Goal: Transaction & Acquisition: Purchase product/service

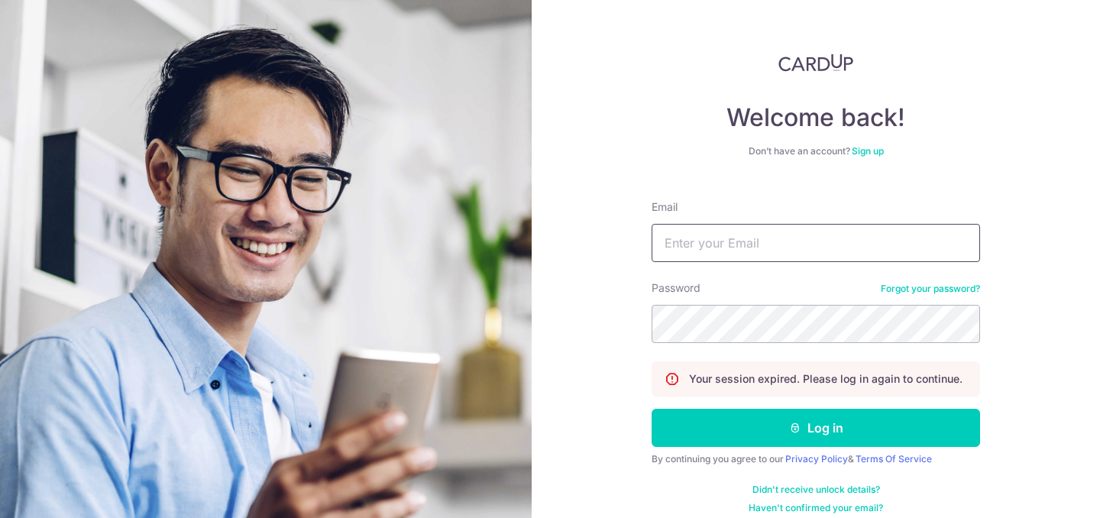
click at [808, 247] on input "Email" at bounding box center [815, 243] width 328 height 38
type input "zhanrong01@gmail.com"
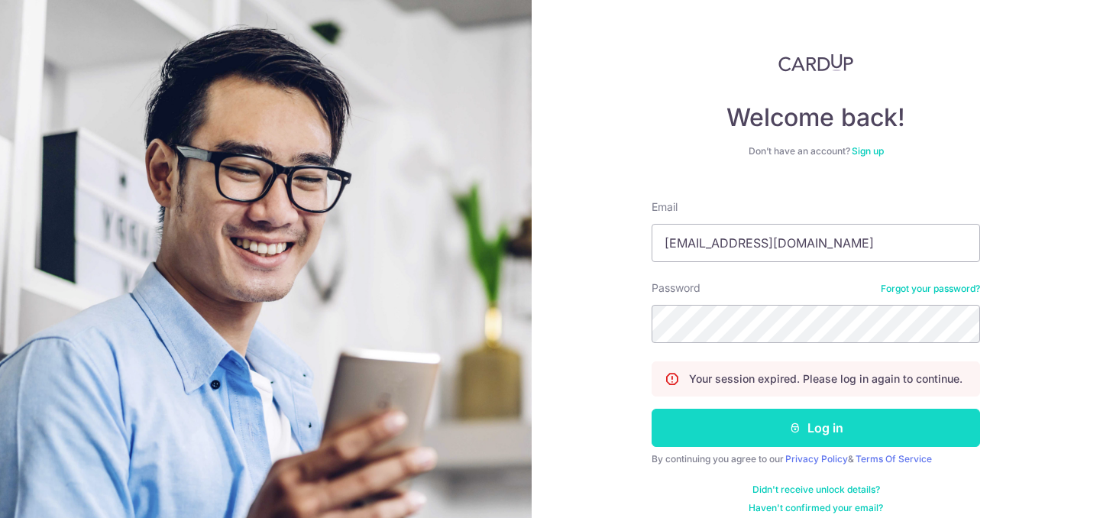
click at [782, 445] on button "Log in" at bounding box center [815, 428] width 328 height 38
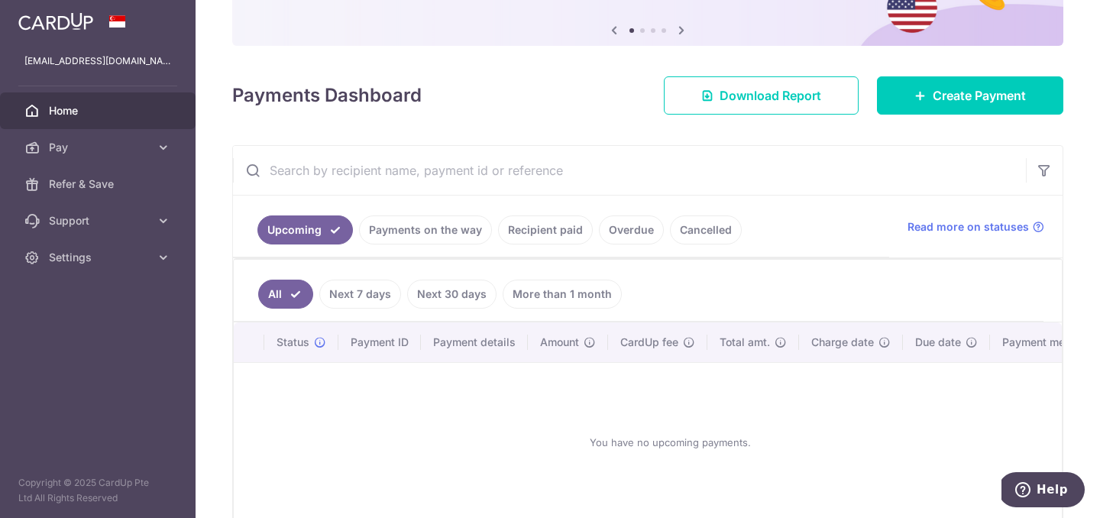
scroll to position [153, 0]
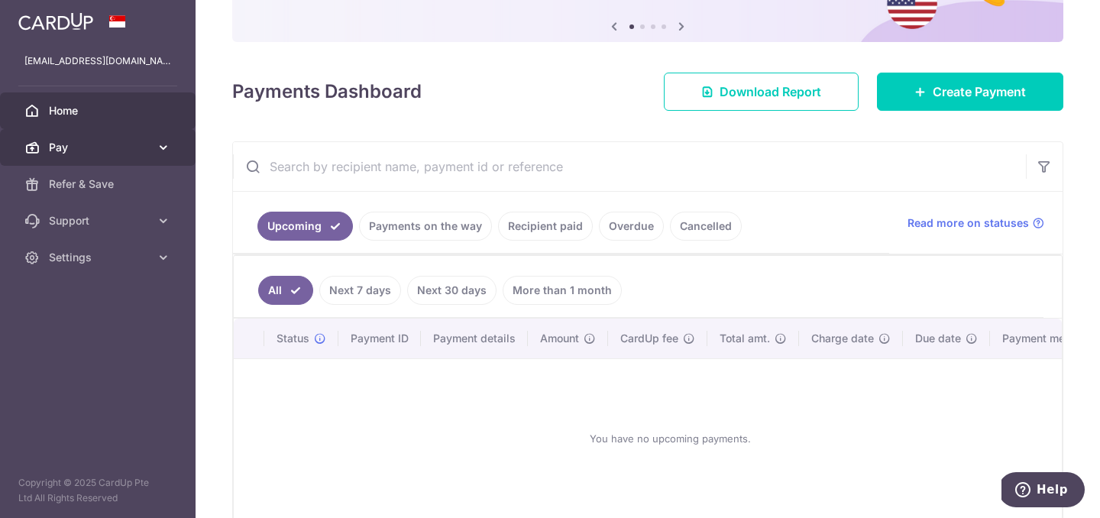
click at [164, 147] on icon at bounding box center [163, 147] width 15 height 15
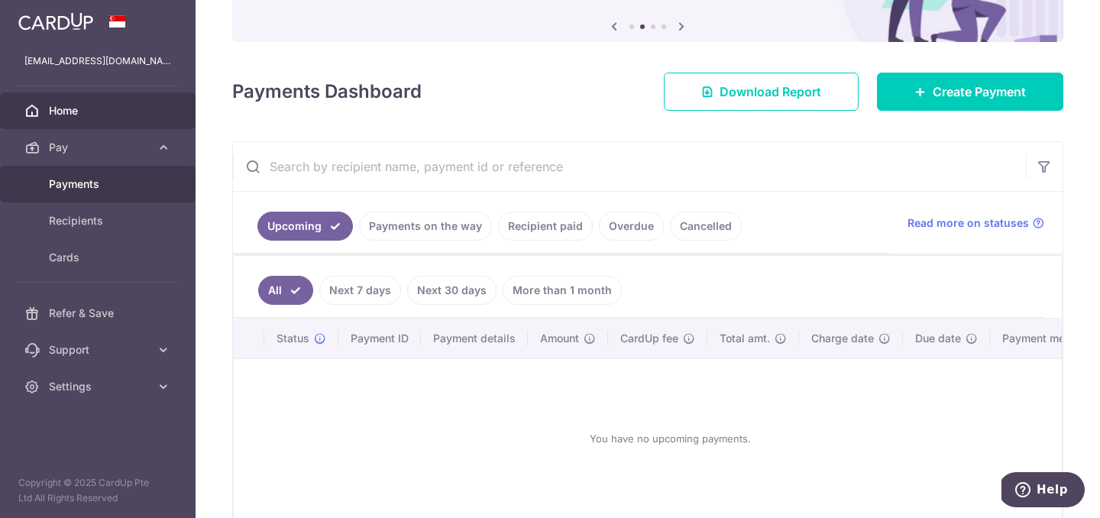
click at [99, 193] on link "Payments" at bounding box center [97, 184] width 195 height 37
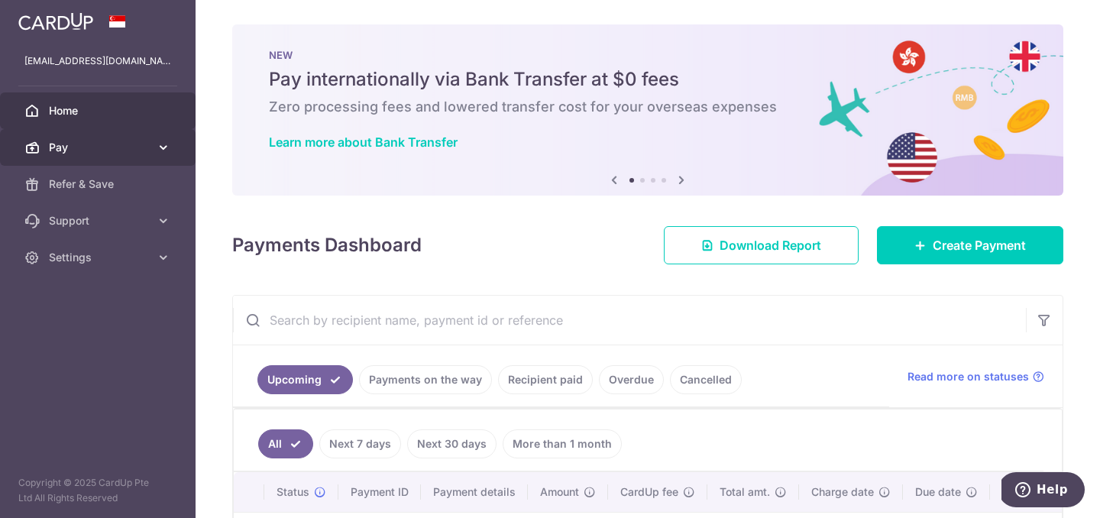
click at [129, 144] on span "Pay" at bounding box center [99, 147] width 101 height 15
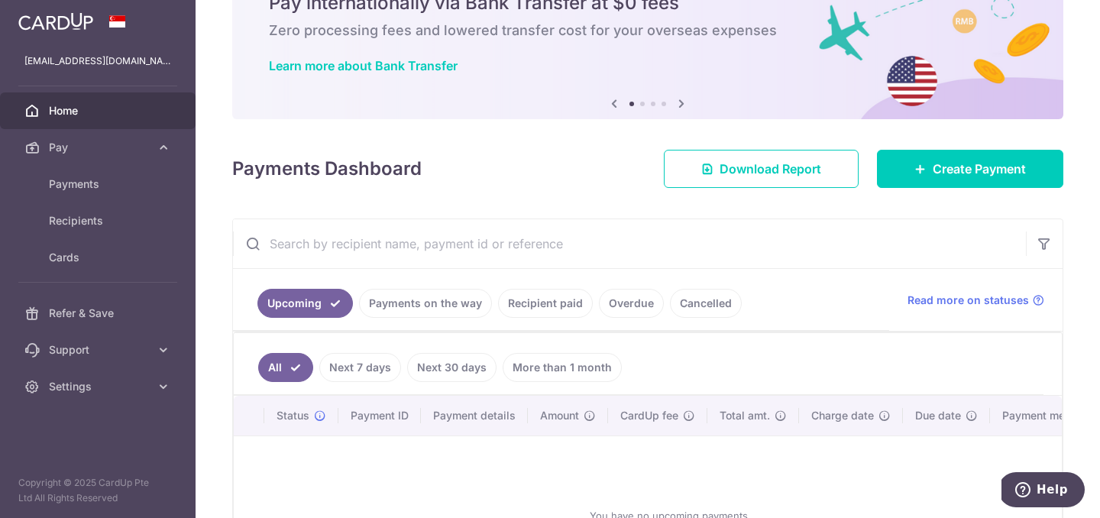
scroll to position [82, 0]
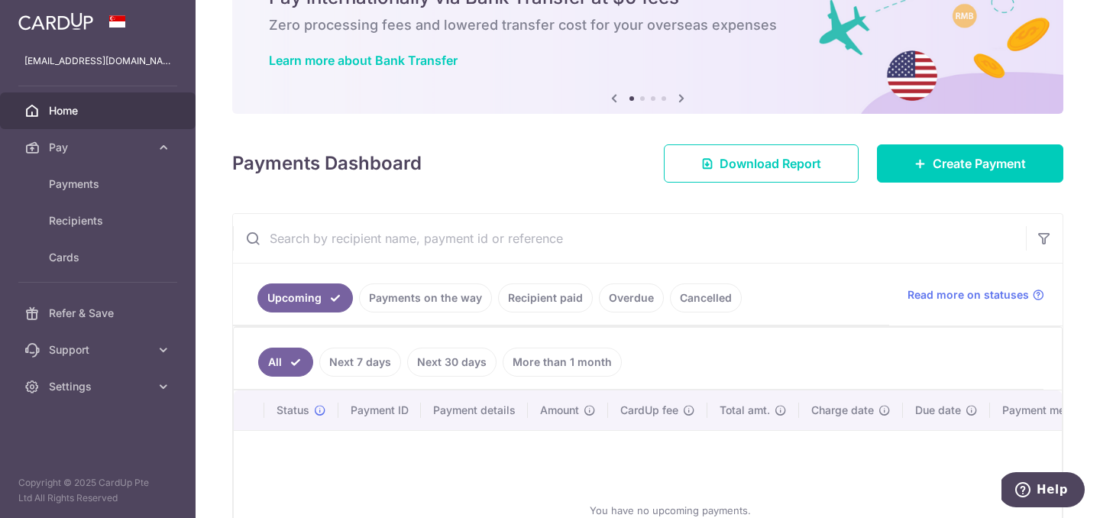
click at [558, 305] on link "Recipient paid" at bounding box center [545, 297] width 95 height 29
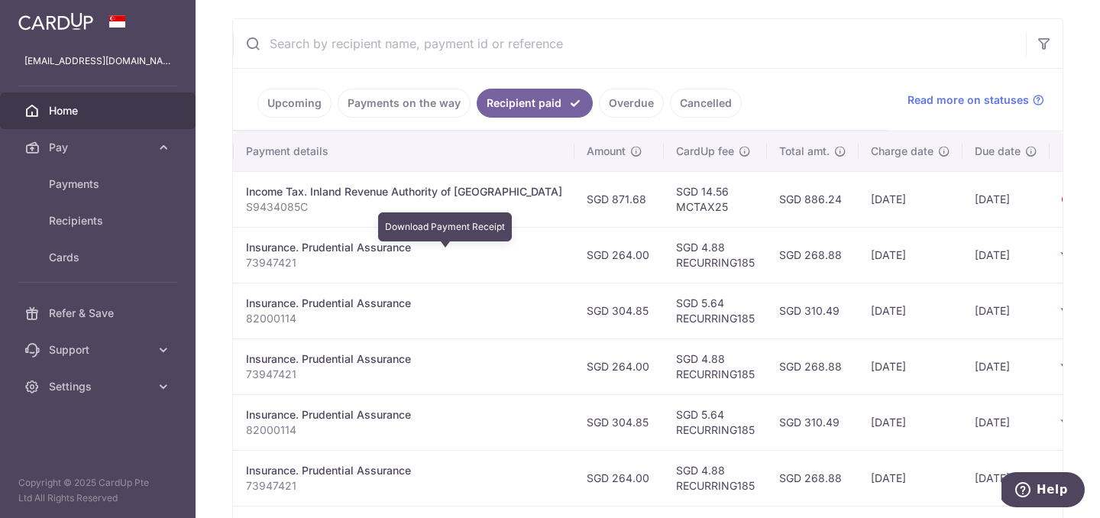
scroll to position [0, 314]
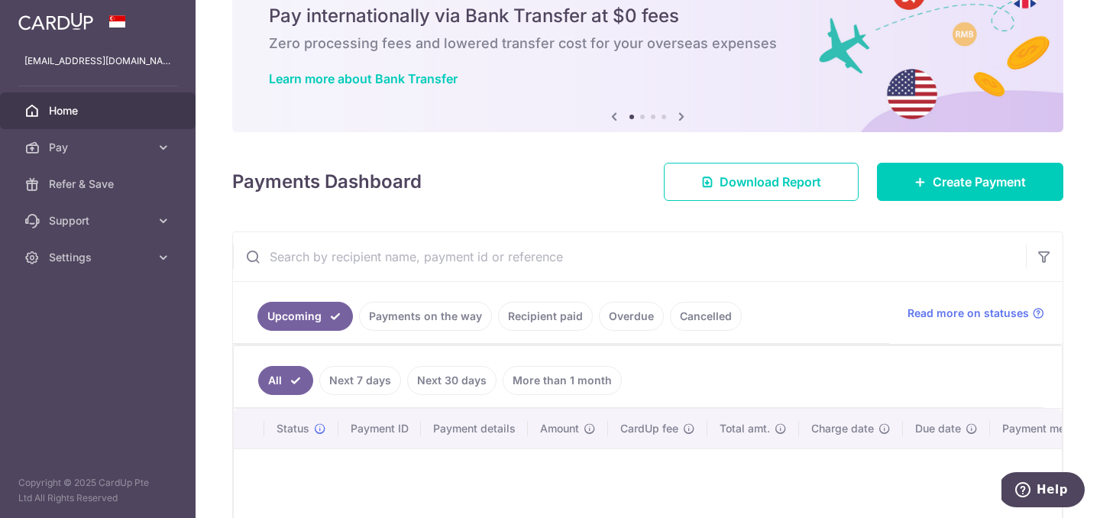
scroll to position [99, 0]
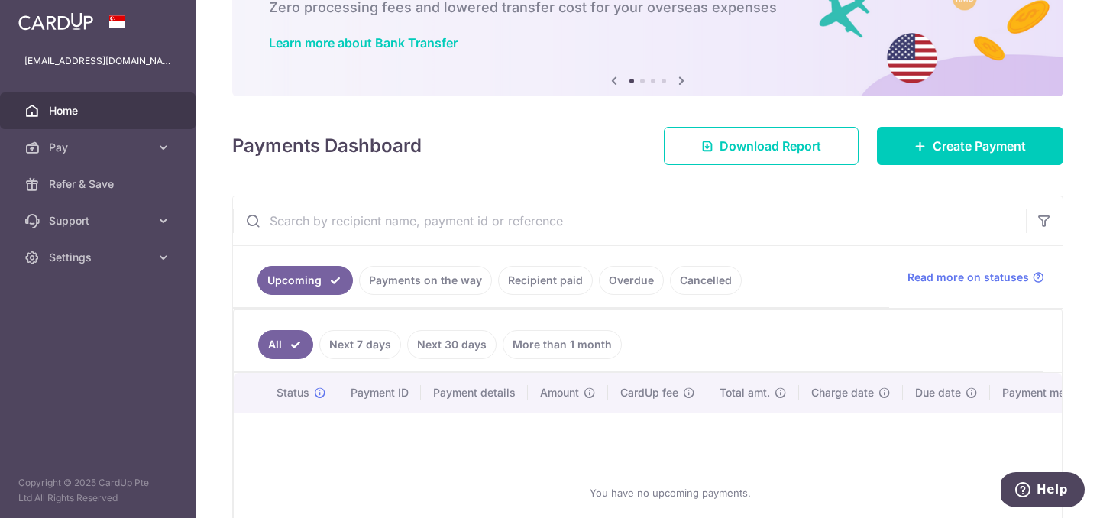
click at [520, 275] on link "Recipient paid" at bounding box center [545, 280] width 95 height 29
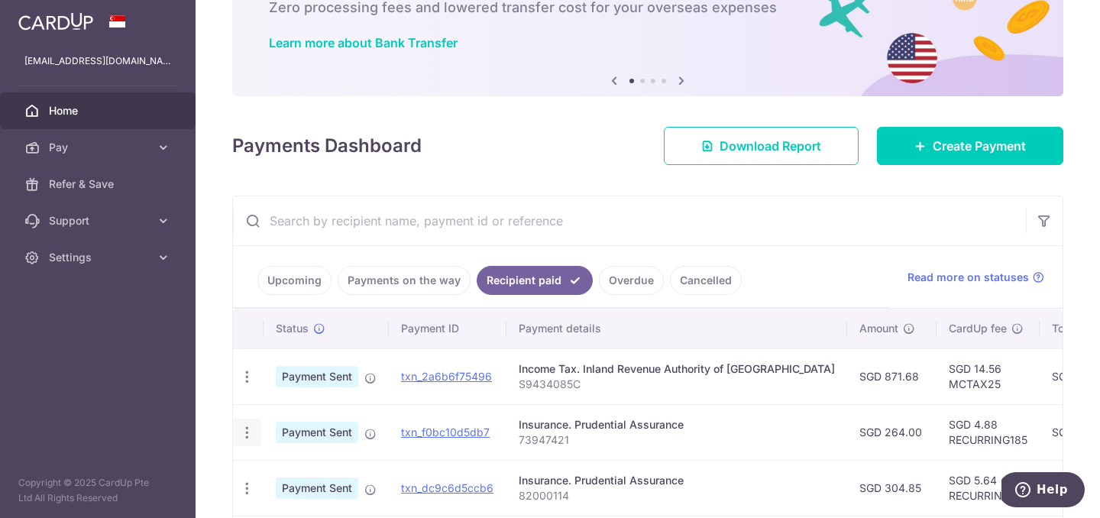
click at [244, 434] on icon "button" at bounding box center [247, 433] width 16 height 16
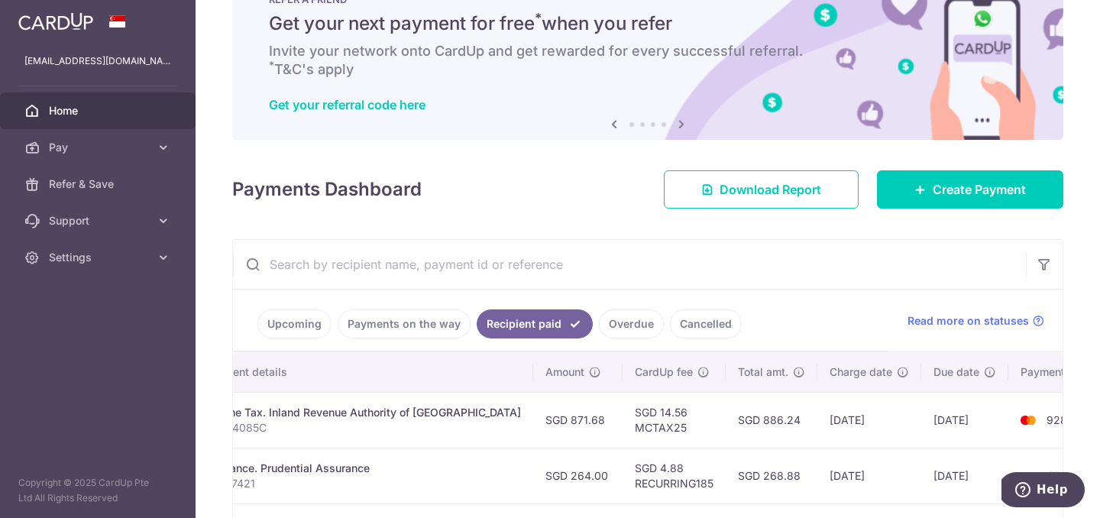
scroll to position [0, 0]
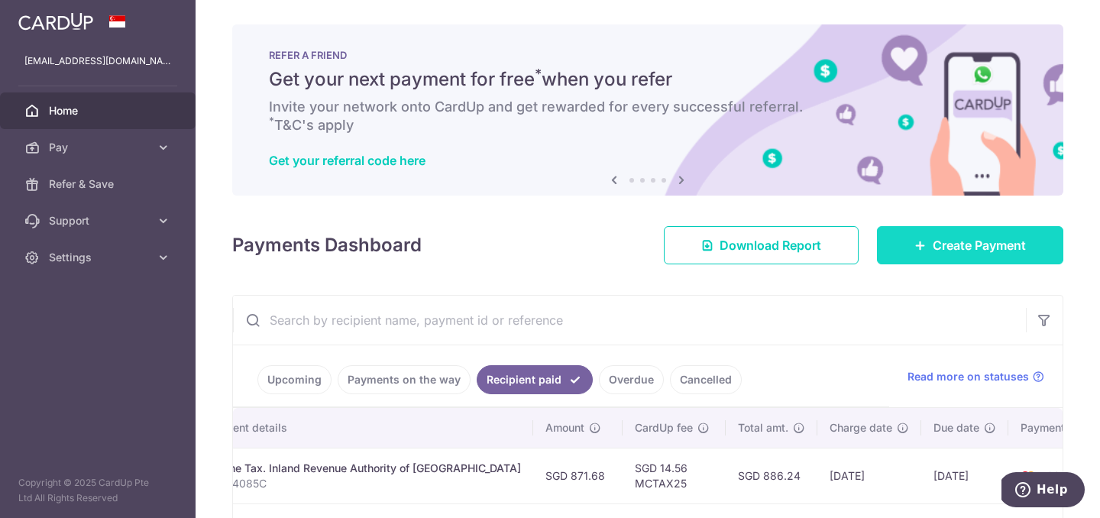
click at [964, 251] on span "Create Payment" at bounding box center [978, 245] width 93 height 18
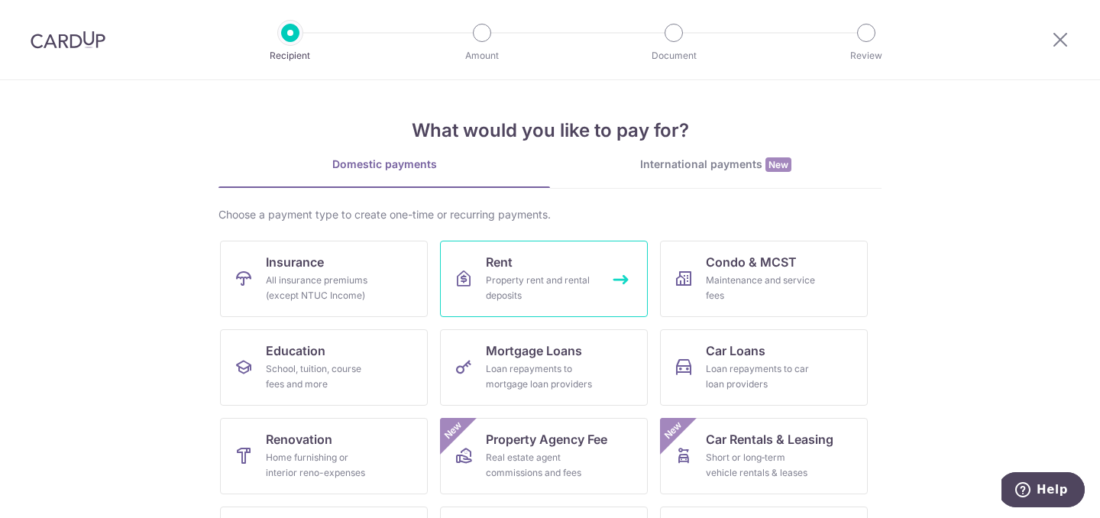
scroll to position [5, 0]
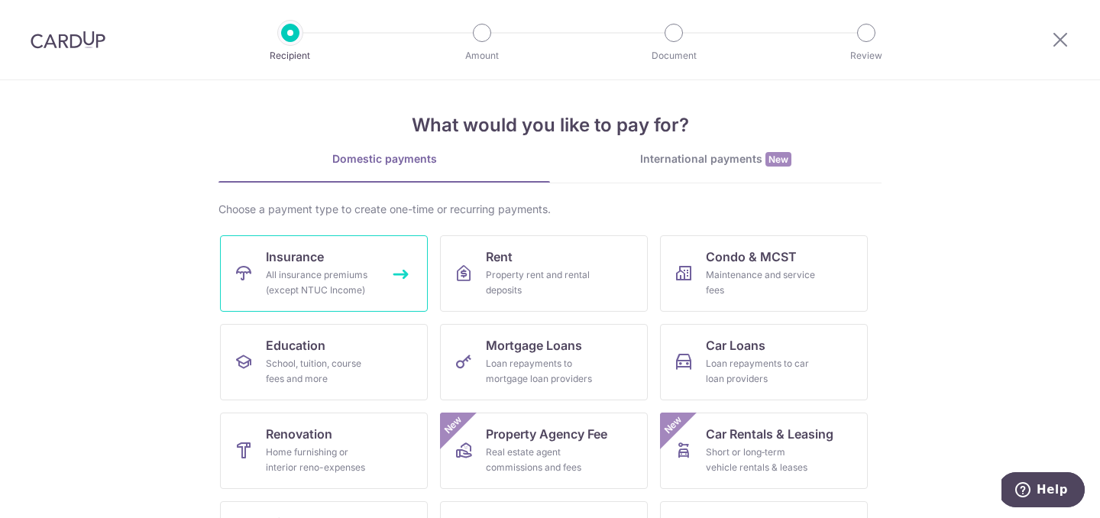
click at [355, 285] on div "All insurance premiums (except NTUC Income)" at bounding box center [321, 282] width 110 height 31
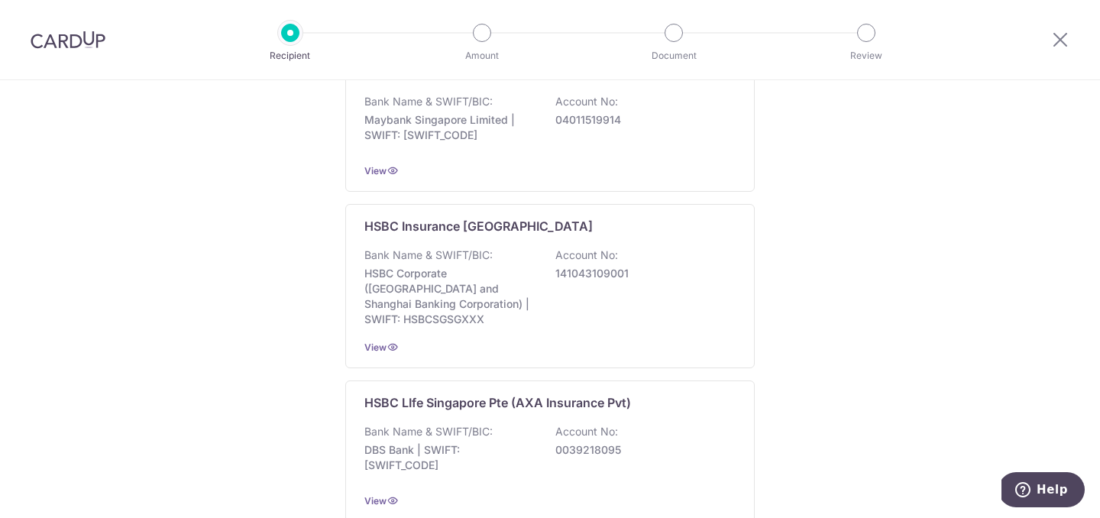
scroll to position [1135, 0]
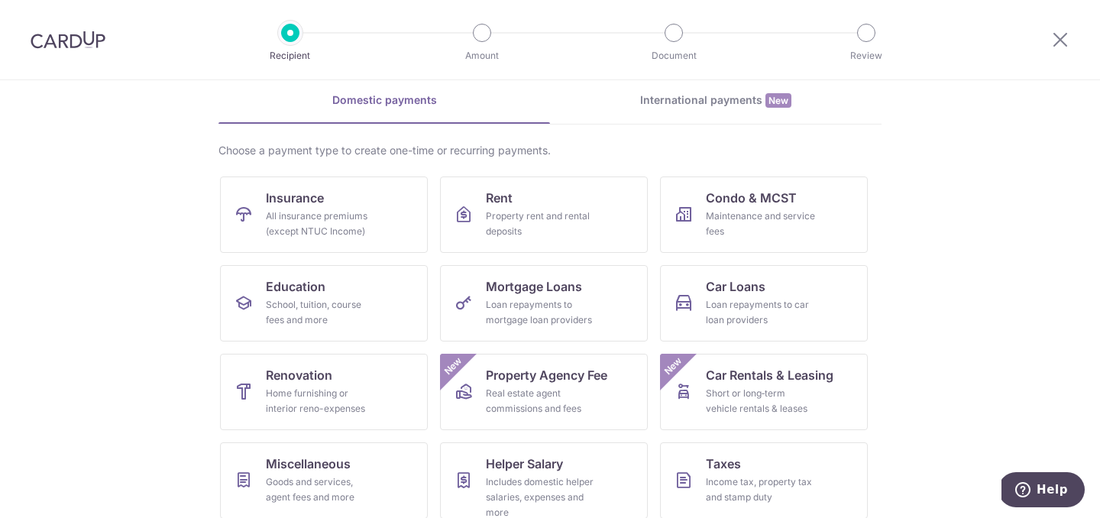
scroll to position [166, 0]
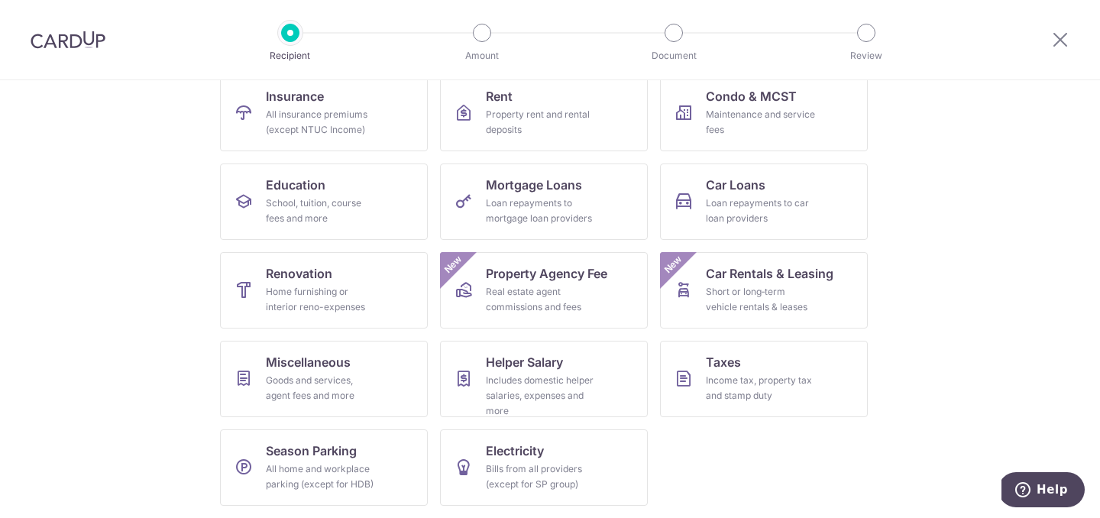
click at [98, 40] on img at bounding box center [68, 40] width 75 height 18
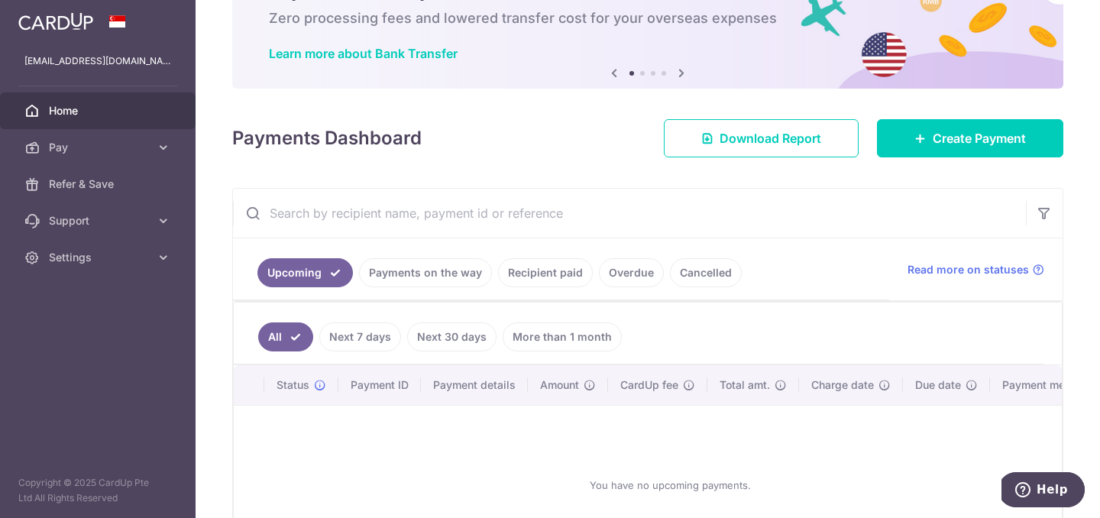
scroll to position [210, 0]
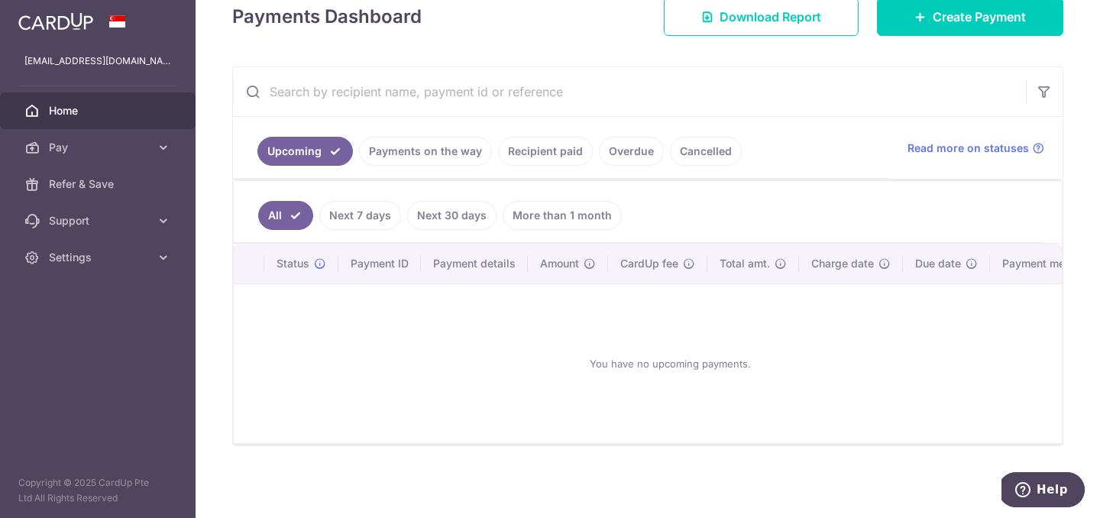
click at [519, 153] on link "Recipient paid" at bounding box center [545, 151] width 95 height 29
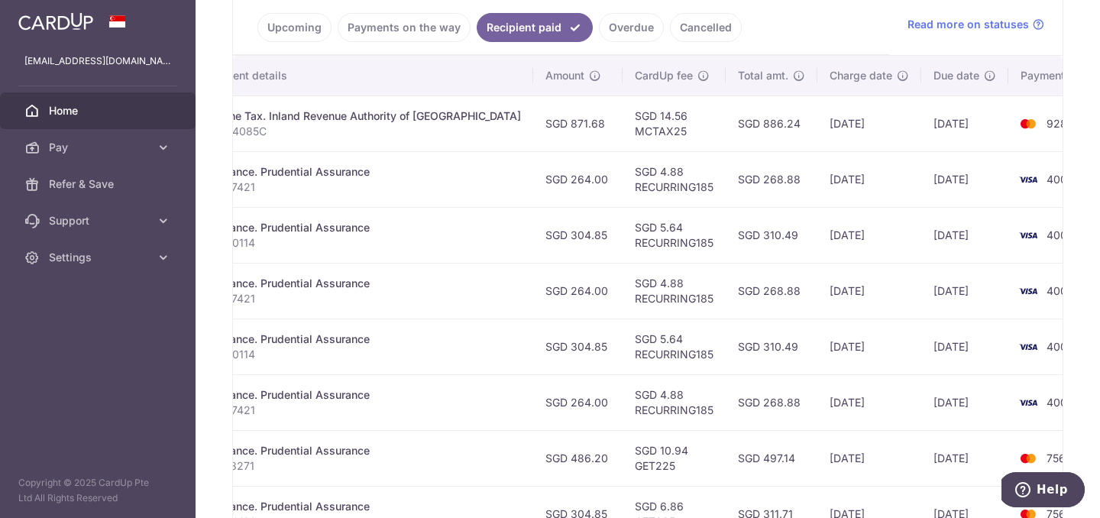
scroll to position [0, 313]
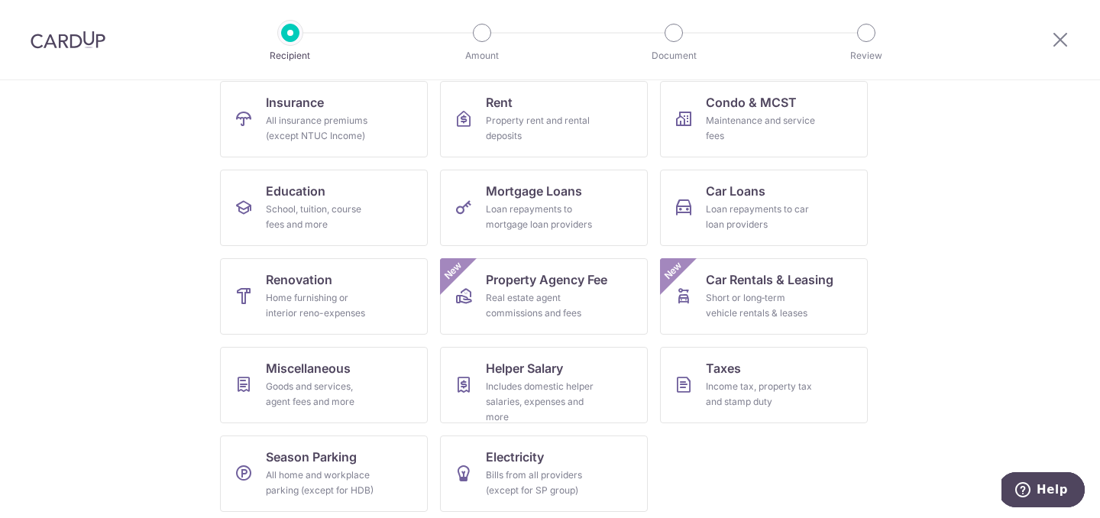
scroll to position [166, 0]
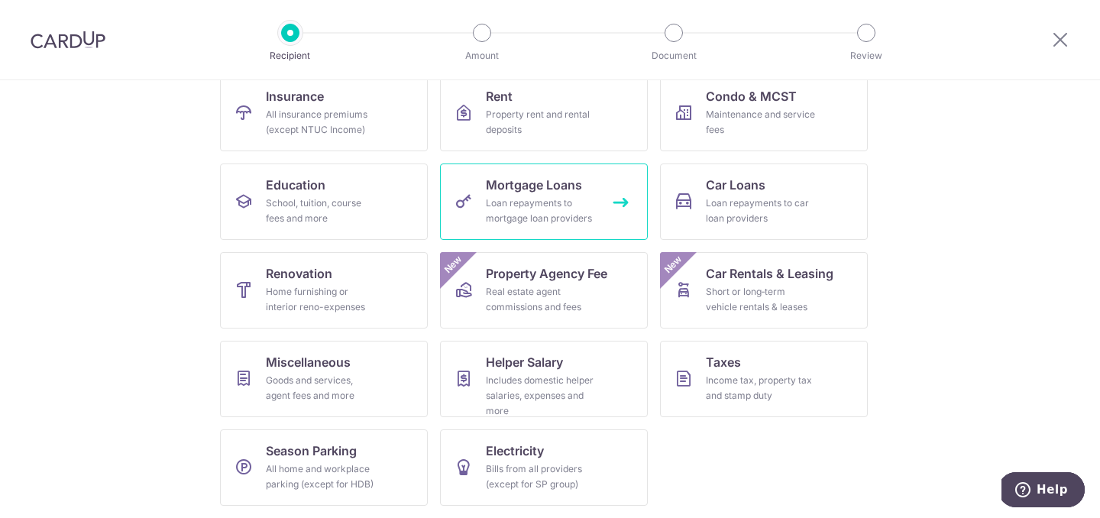
click at [533, 176] on span "Mortgage Loans" at bounding box center [534, 185] width 96 height 18
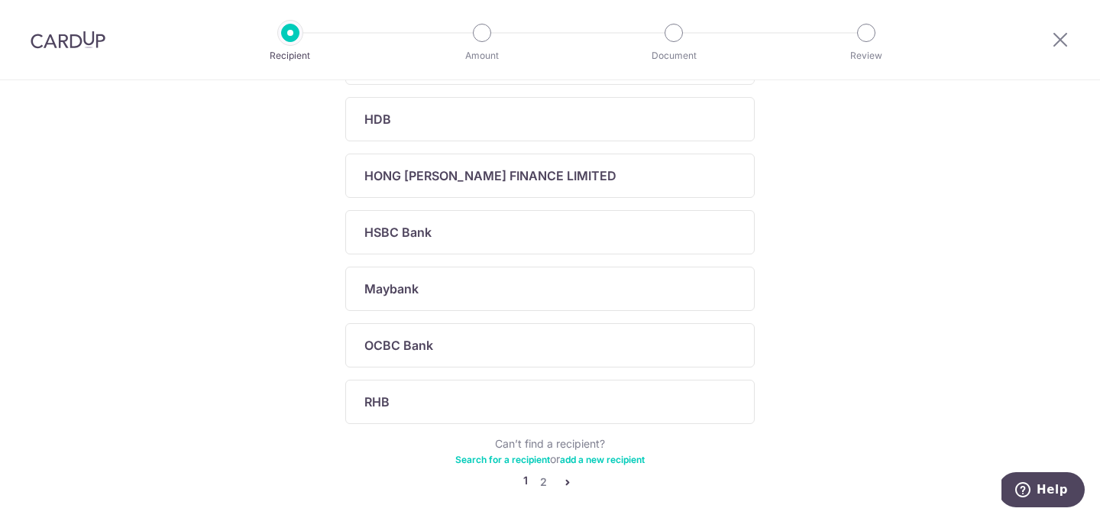
scroll to position [590, 0]
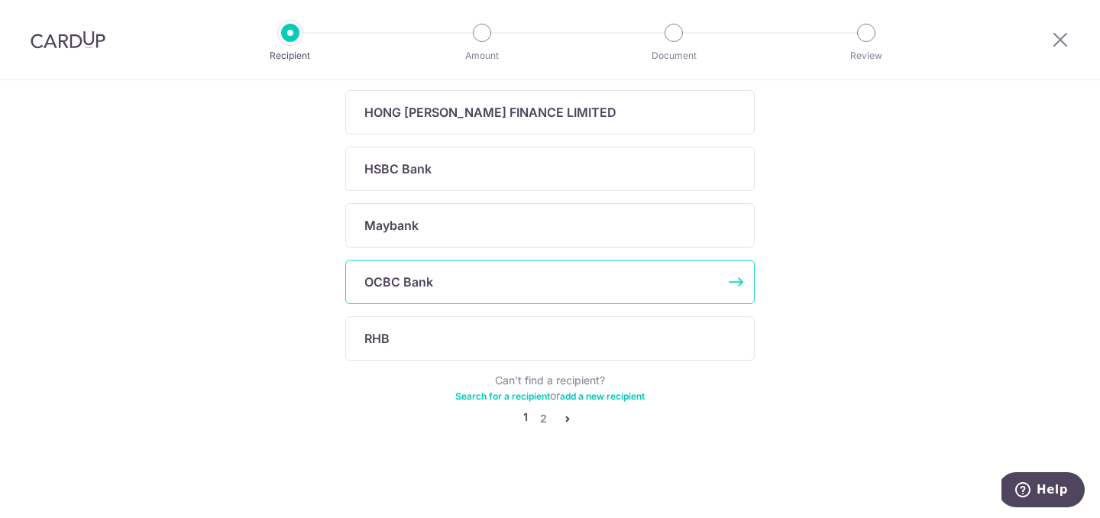
click at [457, 283] on div "OCBC Bank" at bounding box center [540, 282] width 353 height 18
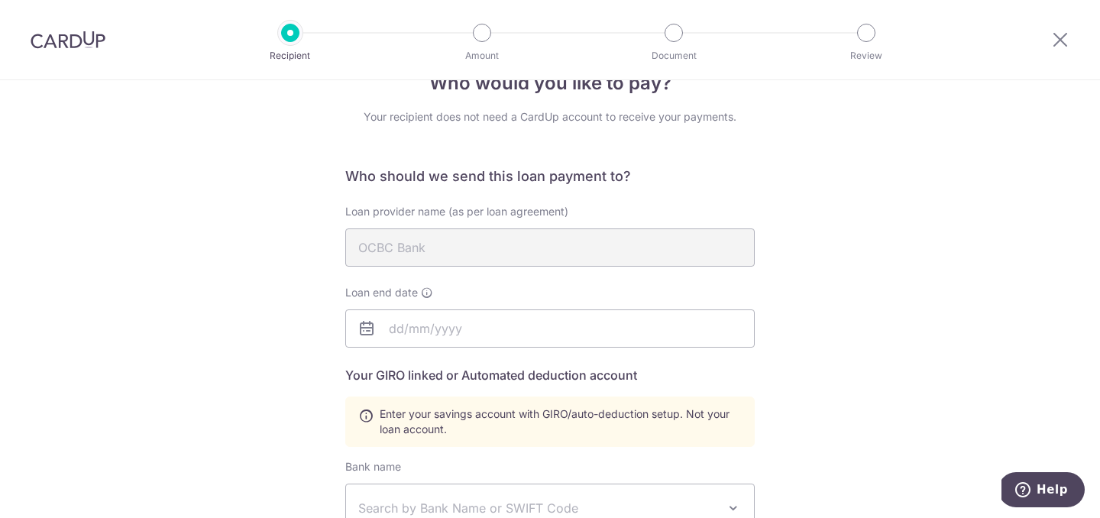
scroll to position [53, 0]
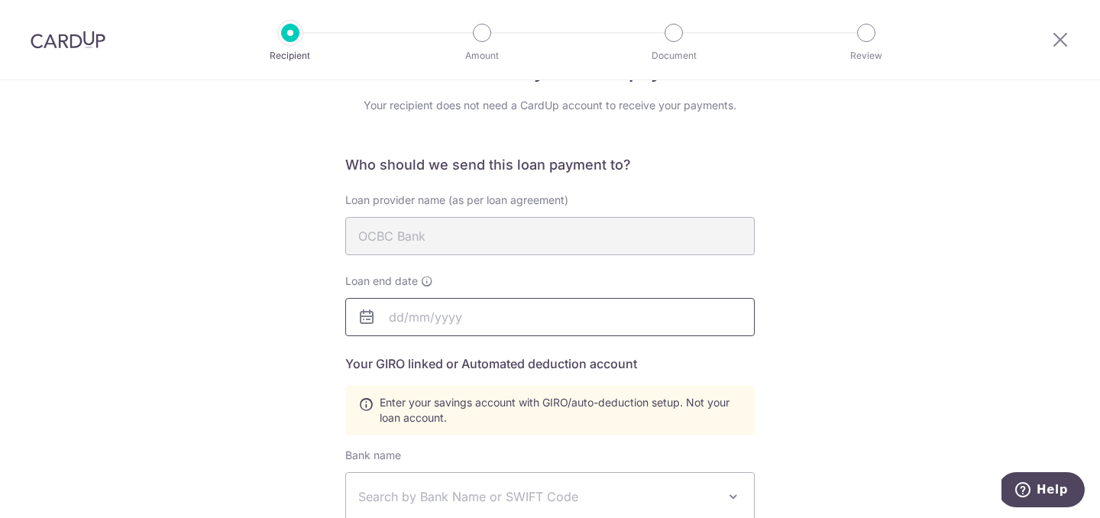
click at [464, 327] on input "text" at bounding box center [549, 317] width 409 height 38
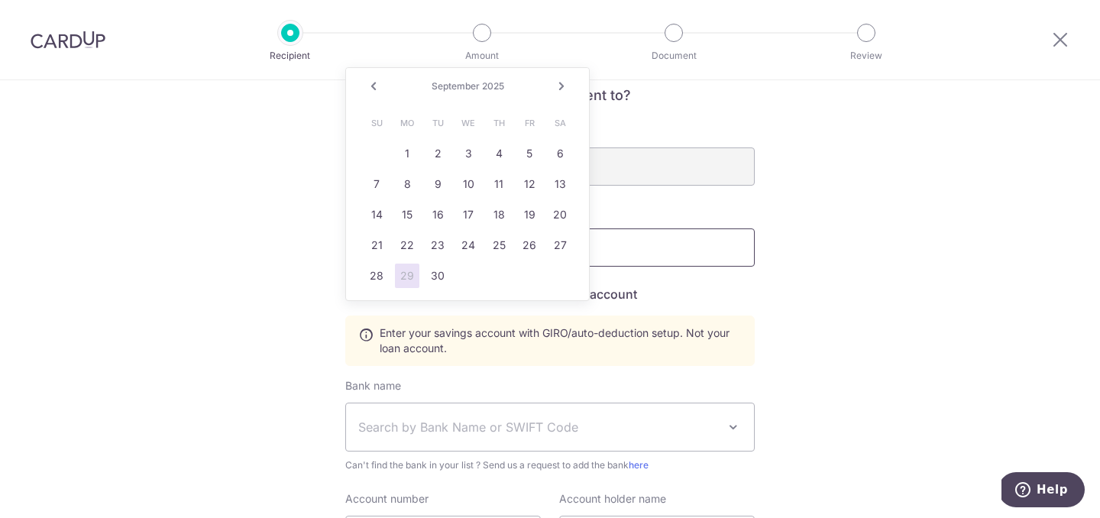
scroll to position [202, 0]
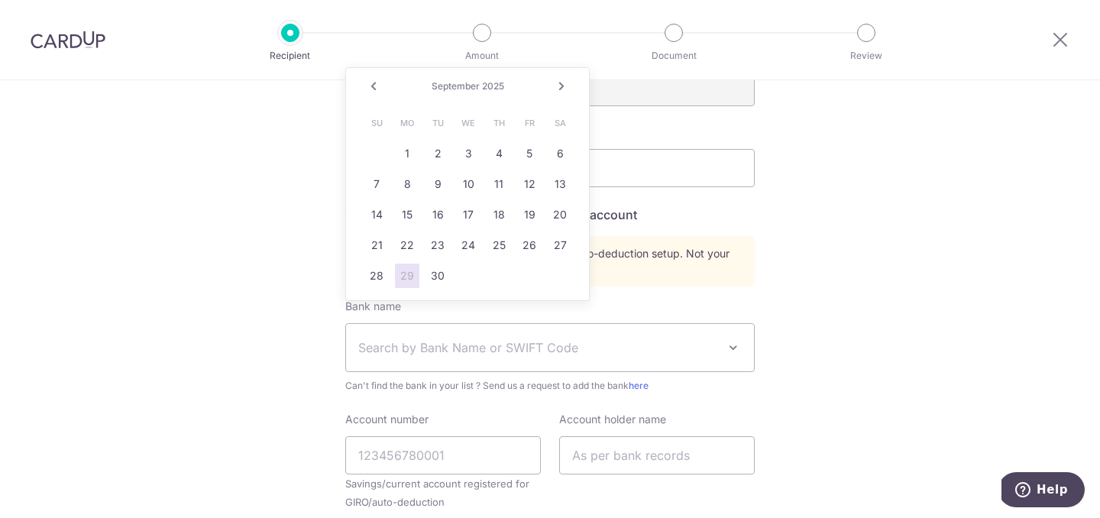
click at [167, 338] on div "Who would you like to pay? Your recipient does not need a CardUp account to rec…" at bounding box center [550, 331] width 1100 height 904
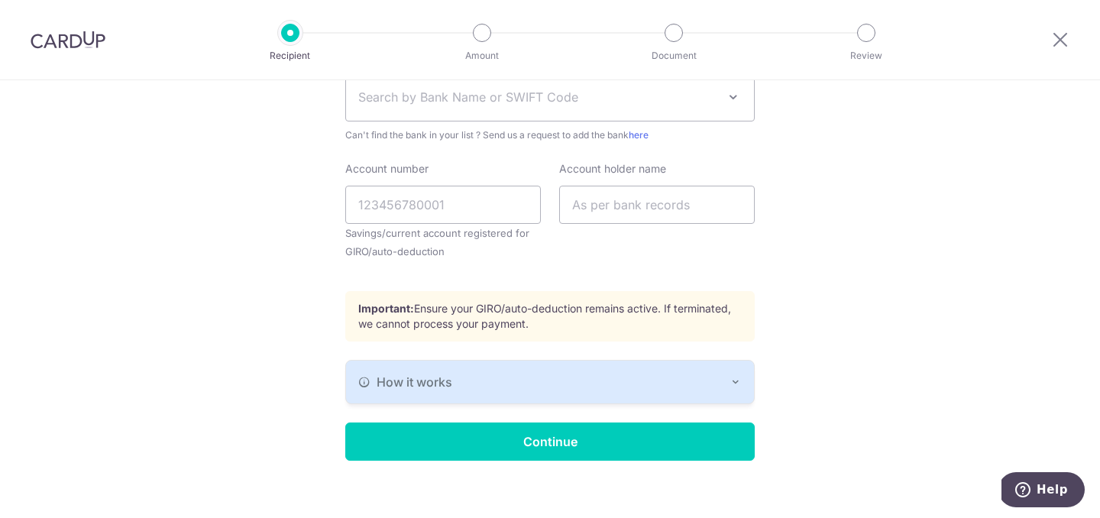
scroll to position [467, 0]
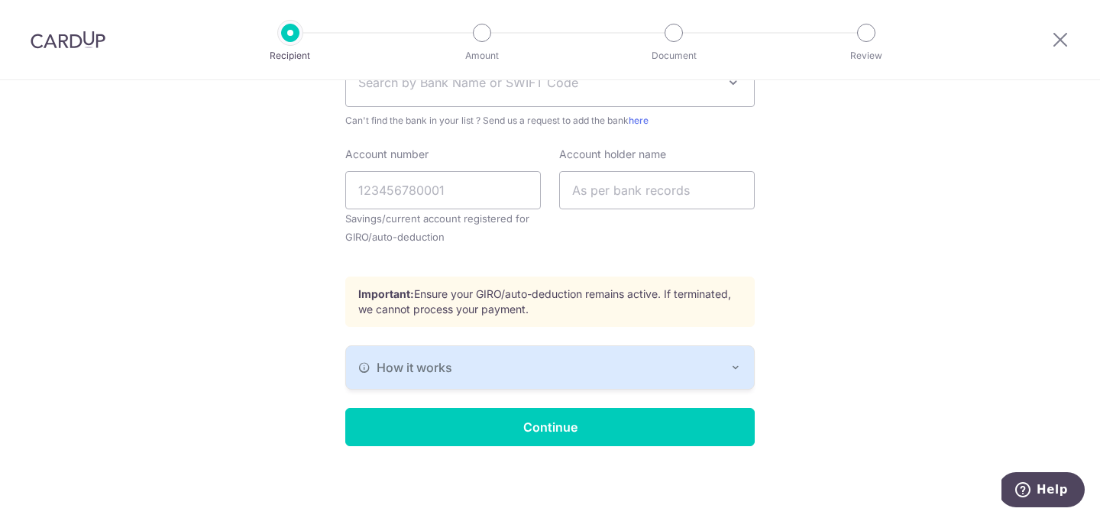
click at [439, 366] on span "How it works" at bounding box center [414, 367] width 76 height 18
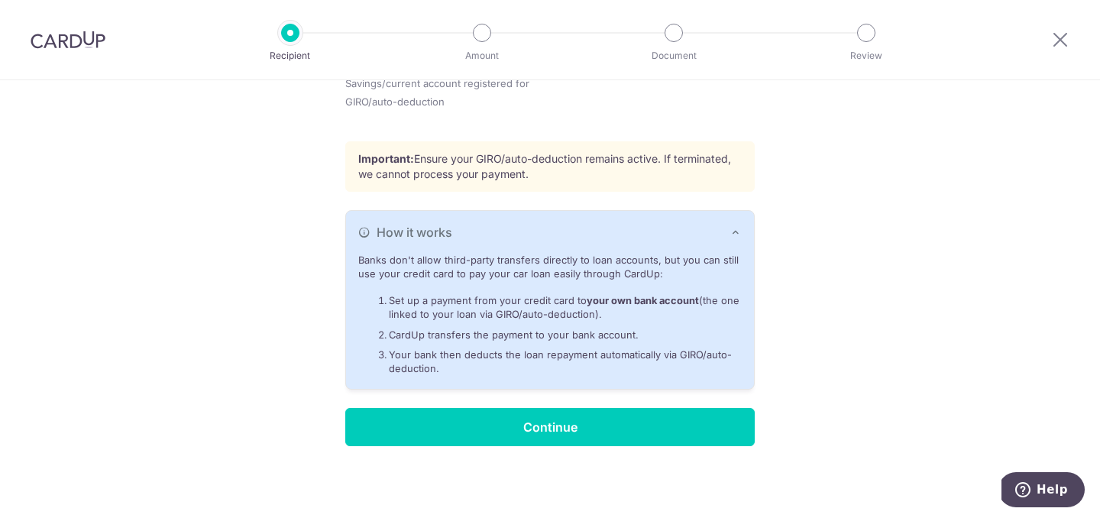
scroll to position [0, 0]
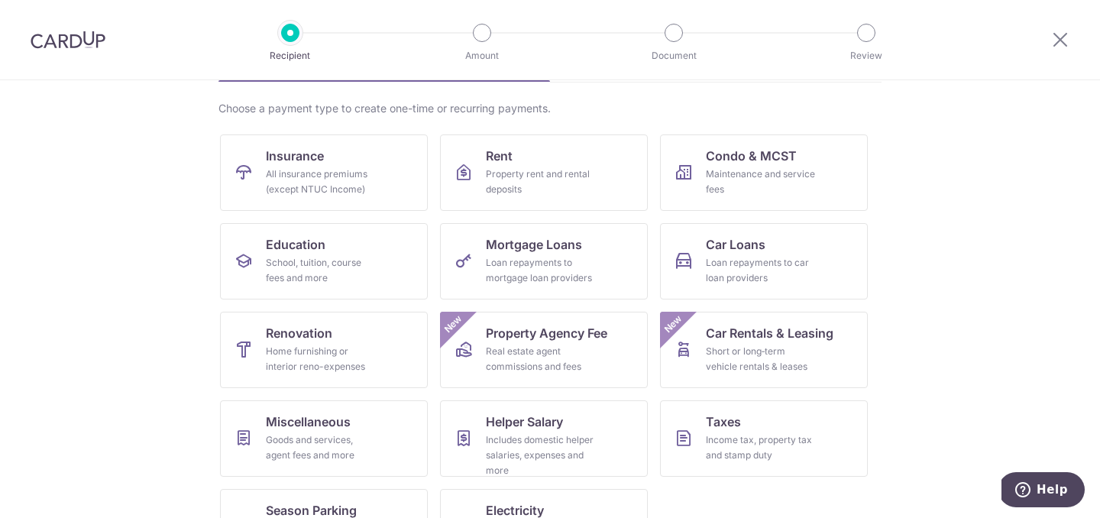
scroll to position [166, 0]
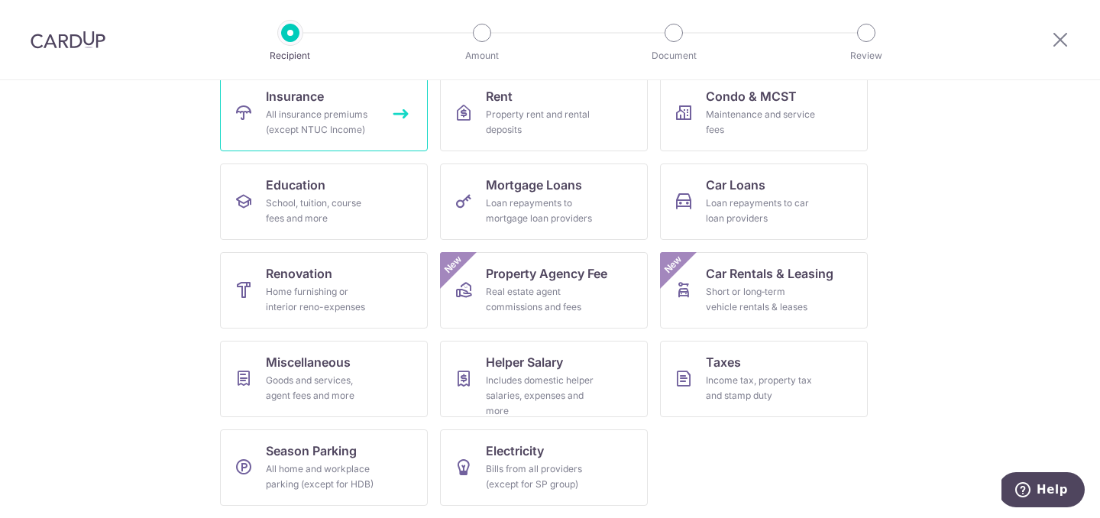
click at [293, 123] on div "All insurance premiums (except NTUC Income)" at bounding box center [321, 122] width 110 height 31
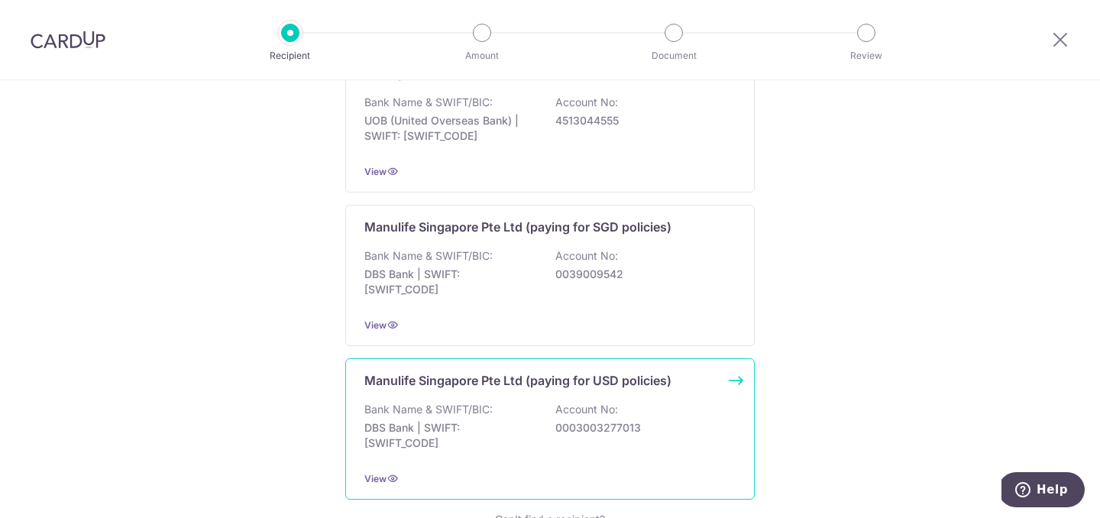
scroll to position [1568, 0]
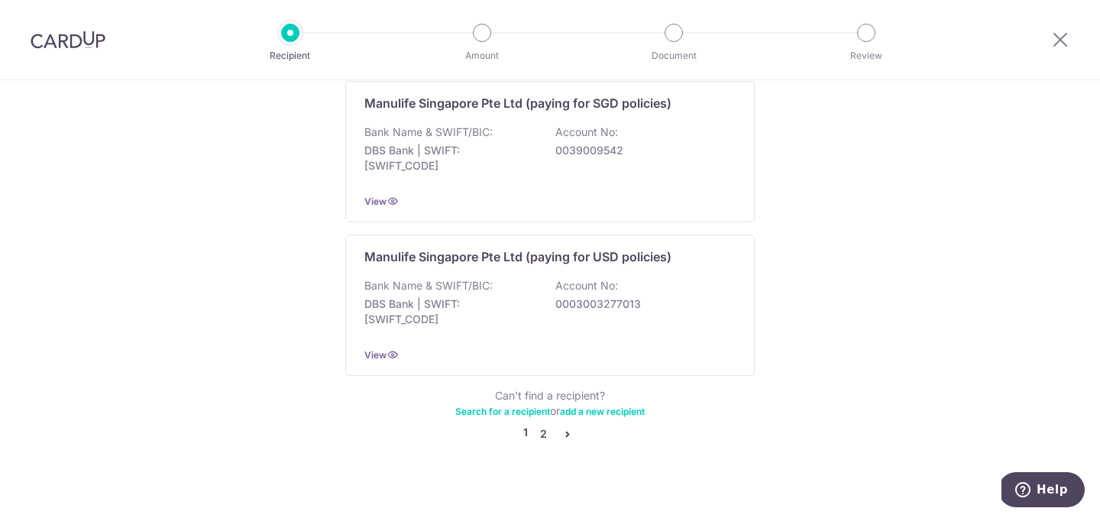
click at [541, 425] on link "2" at bounding box center [543, 434] width 18 height 18
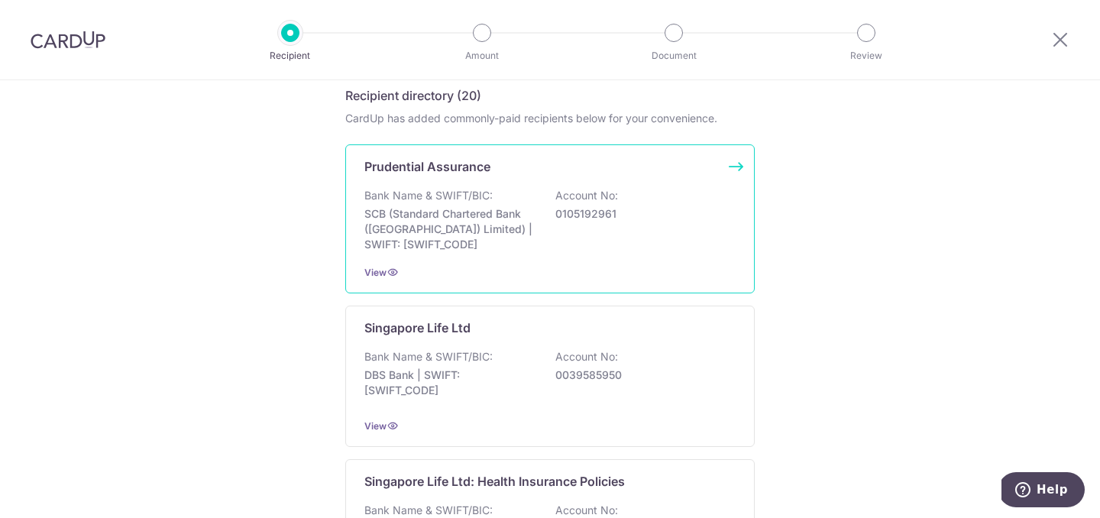
scroll to position [255, 0]
click at [474, 210] on p "SCB (Standard Chartered Bank ([GEOGRAPHIC_DATA]) Limited) | SWIFT: [SWIFT_CODE]" at bounding box center [449, 228] width 171 height 46
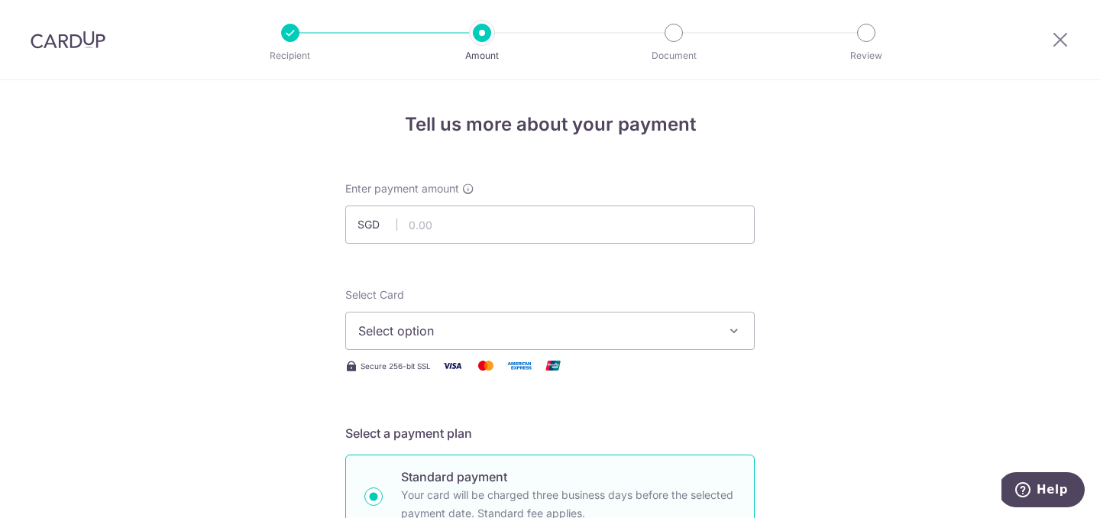
click at [497, 308] on div "Select Card Select option Add credit card Your Cards **** 7568 **** 4004 **** 9…" at bounding box center [549, 318] width 409 height 63
click at [496, 318] on button "Select option" at bounding box center [549, 331] width 409 height 38
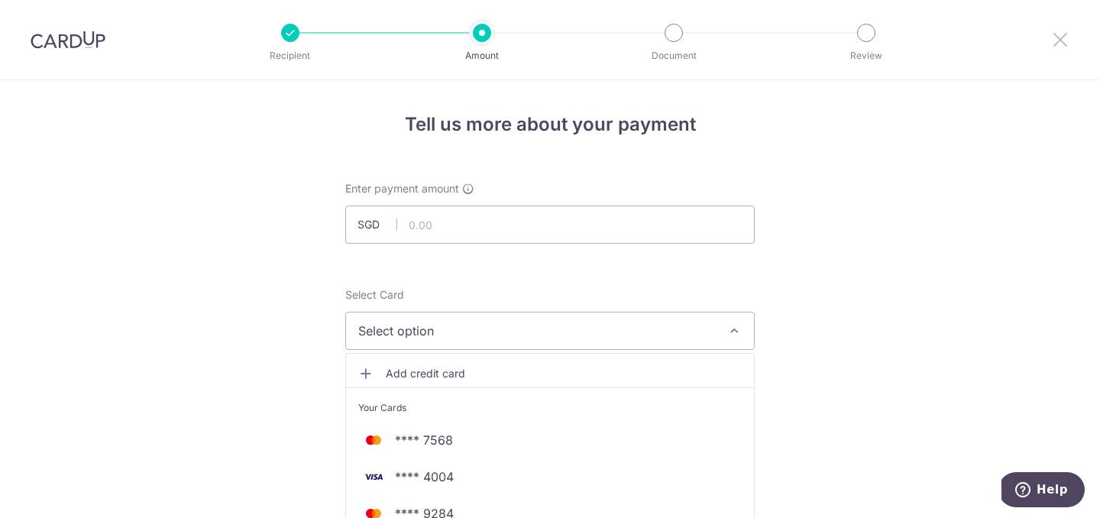
click at [1062, 43] on icon at bounding box center [1060, 39] width 18 height 19
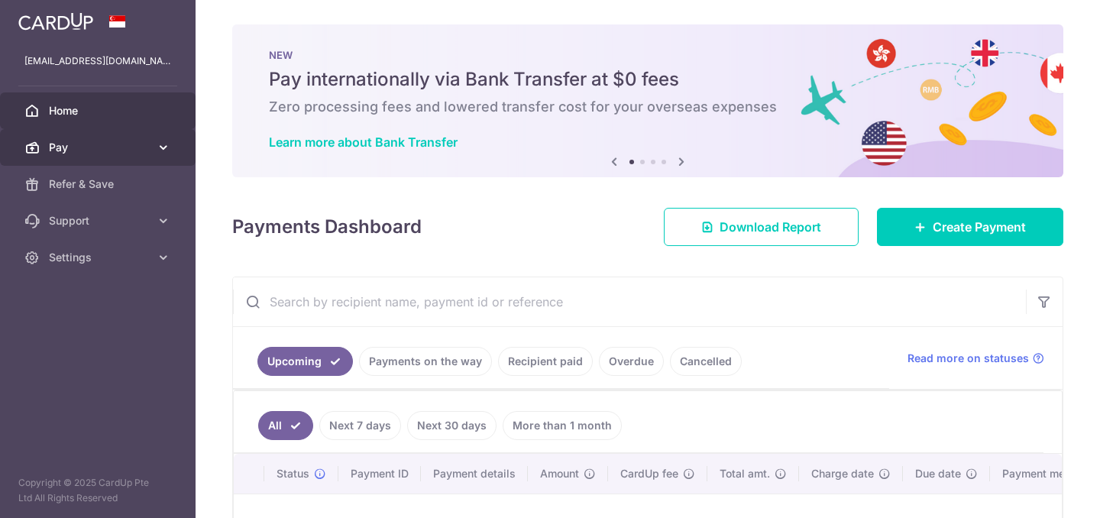
click at [98, 156] on link "Pay" at bounding box center [97, 147] width 195 height 37
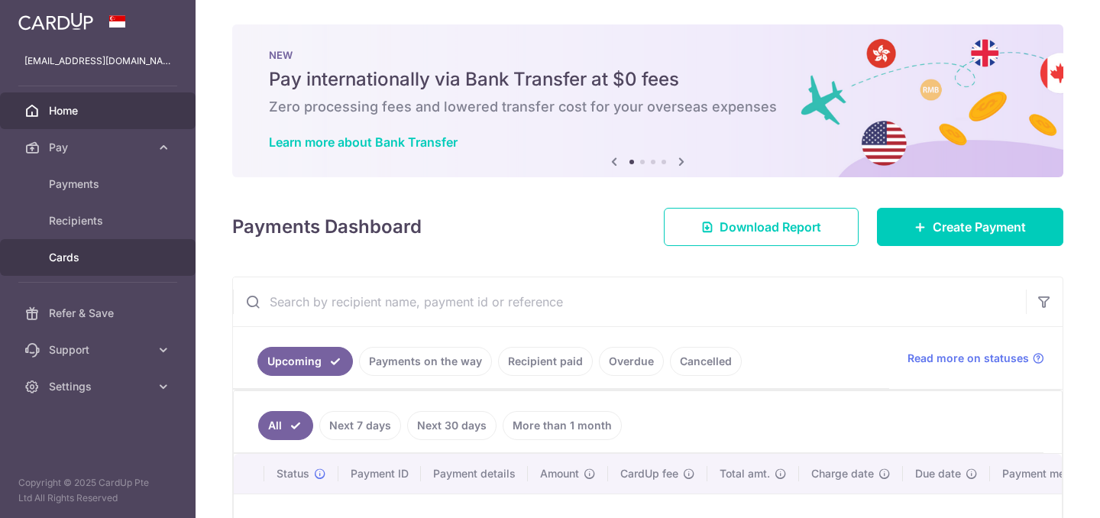
click at [73, 272] on link "Cards" at bounding box center [97, 257] width 195 height 37
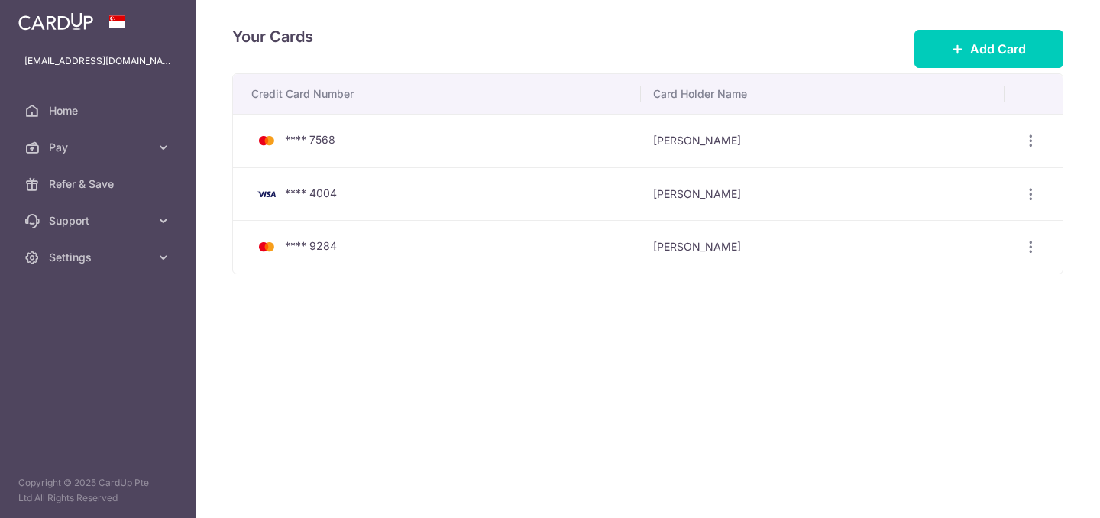
click at [1032, 172] on td "View/Edit [GEOGRAPHIC_DATA]" at bounding box center [1033, 193] width 59 height 53
click at [1024, 141] on icon "button" at bounding box center [1031, 141] width 16 height 16
click at [955, 211] on span "Delete" at bounding box center [979, 220] width 104 height 18
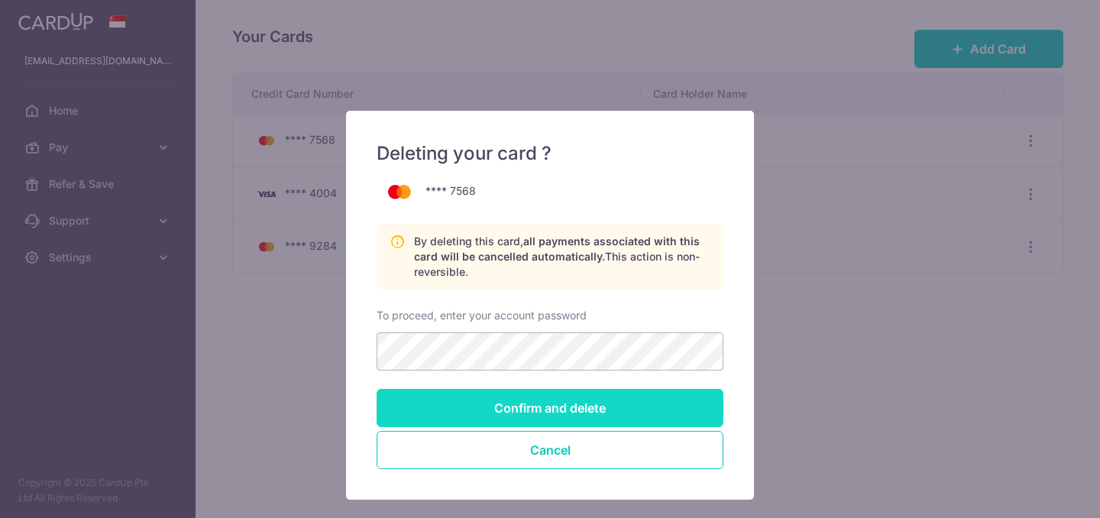
click at [554, 415] on input "Confirm and delete" at bounding box center [549, 408] width 347 height 38
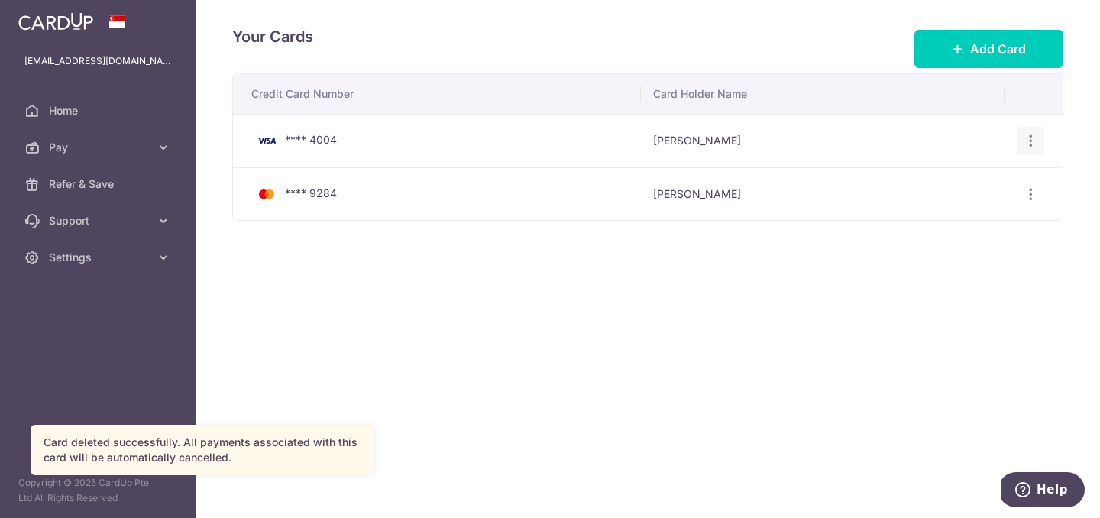
click at [1023, 132] on div "View/Edit [GEOGRAPHIC_DATA]" at bounding box center [1030, 141] width 28 height 28
click at [1032, 133] on icon "button" at bounding box center [1031, 141] width 16 height 16
click at [932, 215] on span "Delete" at bounding box center [979, 220] width 104 height 18
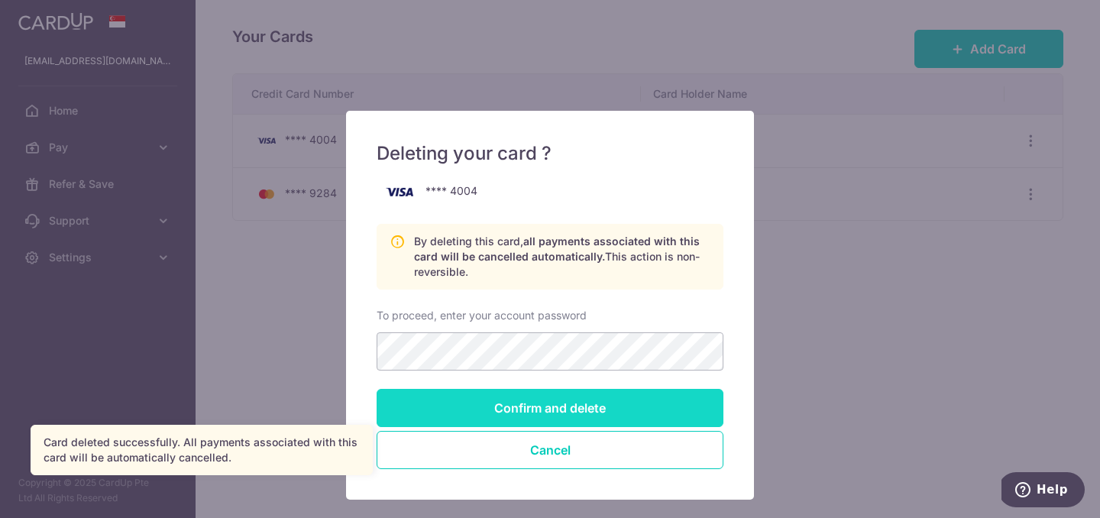
click at [546, 411] on input "Confirm and delete" at bounding box center [549, 408] width 347 height 38
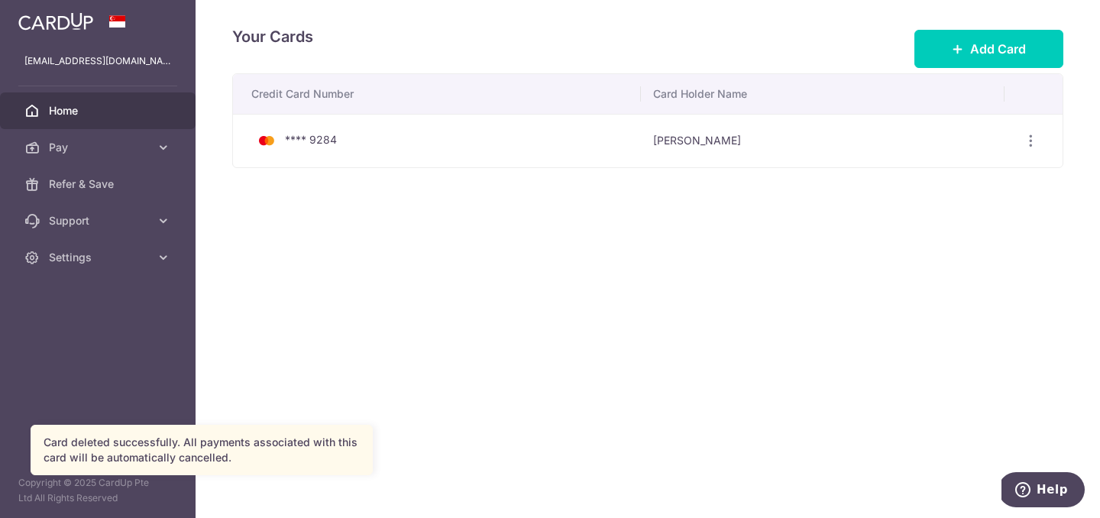
click at [74, 118] on link "Home" at bounding box center [97, 110] width 195 height 37
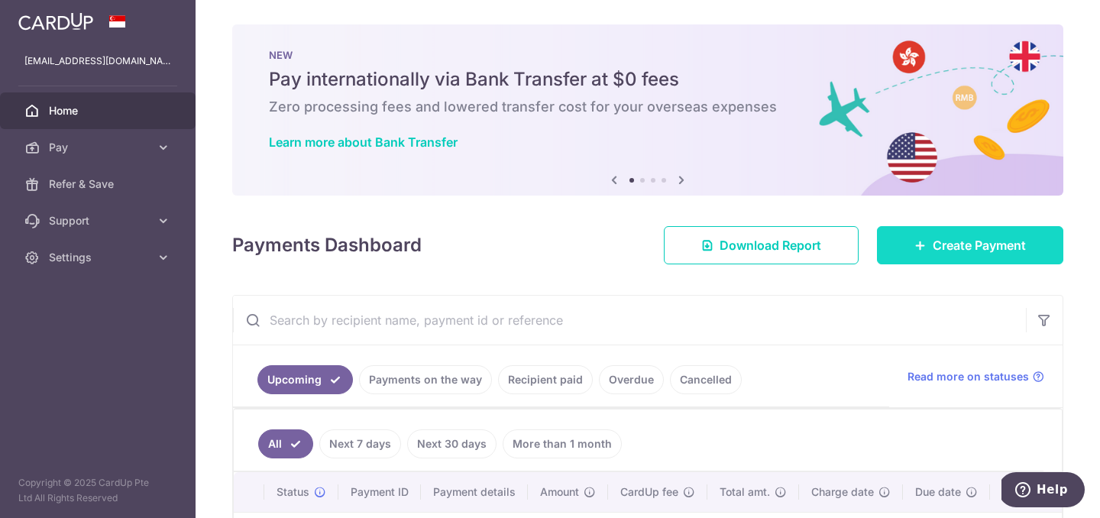
click at [952, 230] on link "Create Payment" at bounding box center [970, 245] width 186 height 38
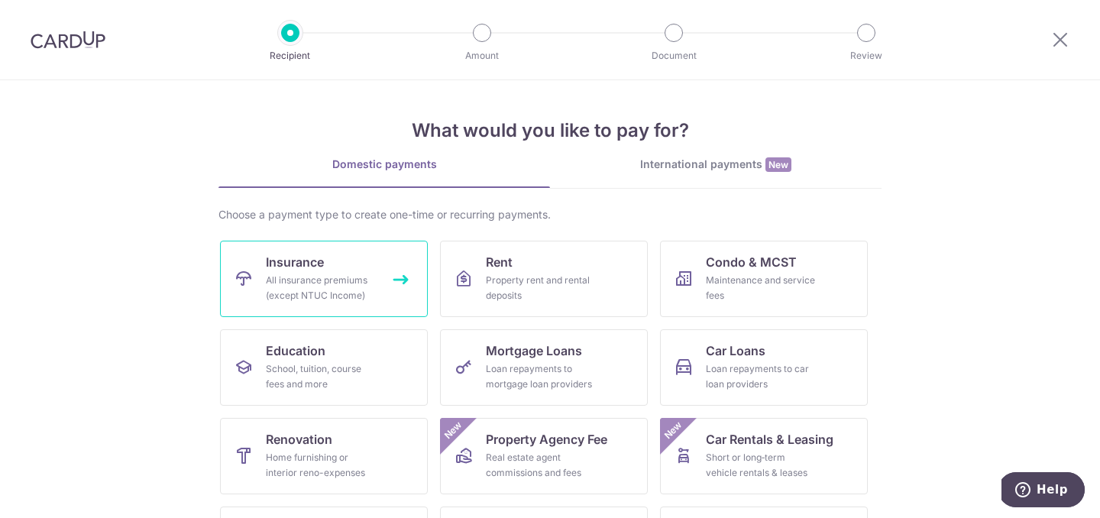
click at [344, 275] on div "All insurance premiums (except NTUC Income)" at bounding box center [321, 288] width 110 height 31
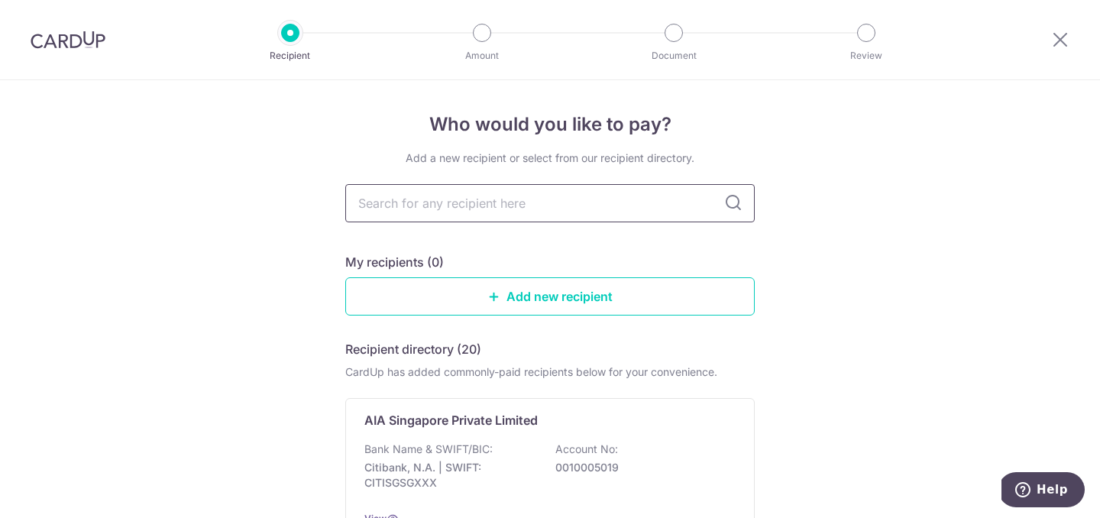
click at [590, 196] on input "text" at bounding box center [549, 203] width 409 height 38
click at [526, 205] on input "text" at bounding box center [549, 203] width 409 height 38
click at [561, 210] on input "text" at bounding box center [549, 203] width 409 height 38
type input "pr"
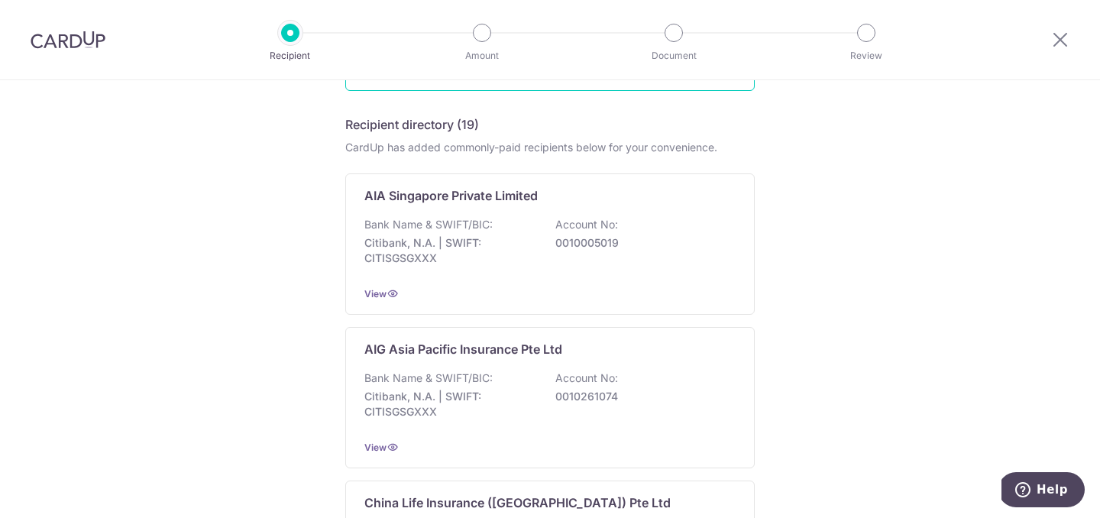
scroll to position [115, 0]
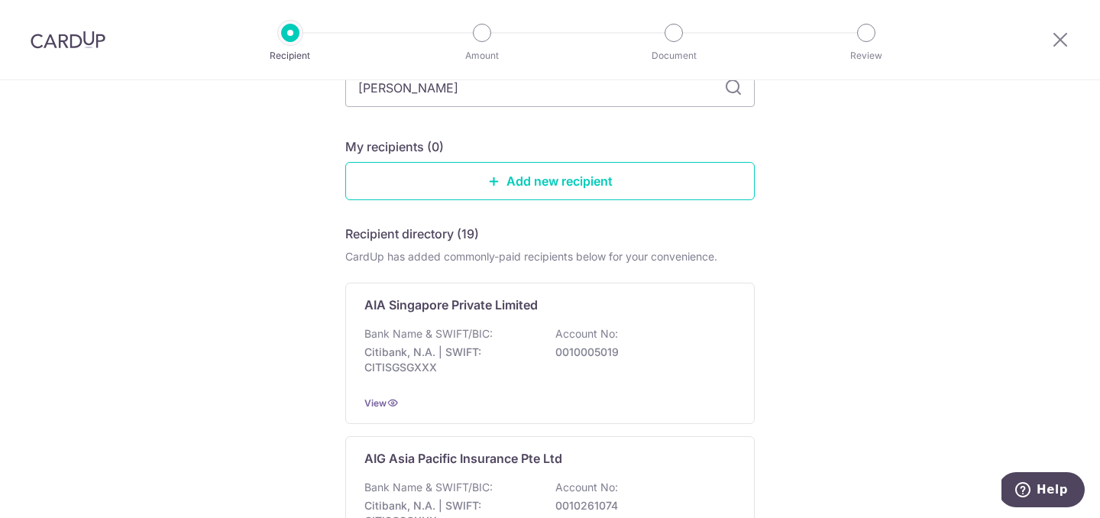
type input "prudent"
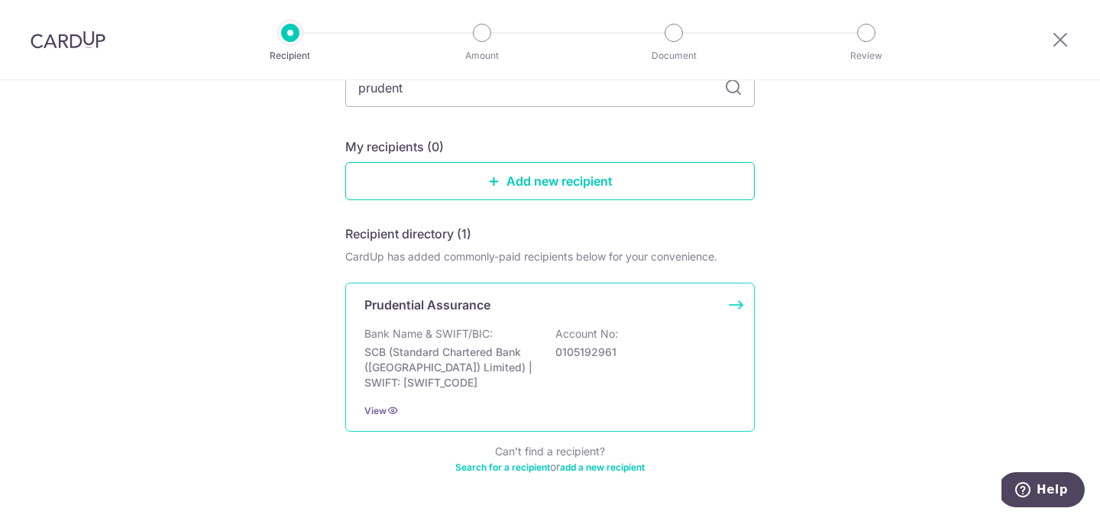
scroll to position [104, 0]
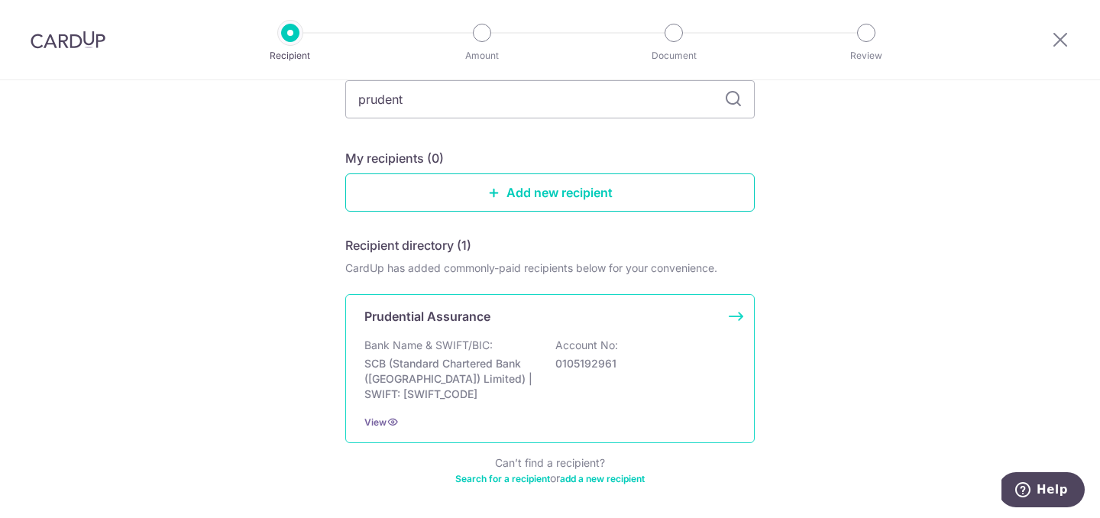
click at [518, 366] on p "SCB (Standard Chartered Bank ([GEOGRAPHIC_DATA]) Limited) | SWIFT: [SWIFT_CODE]" at bounding box center [449, 379] width 171 height 46
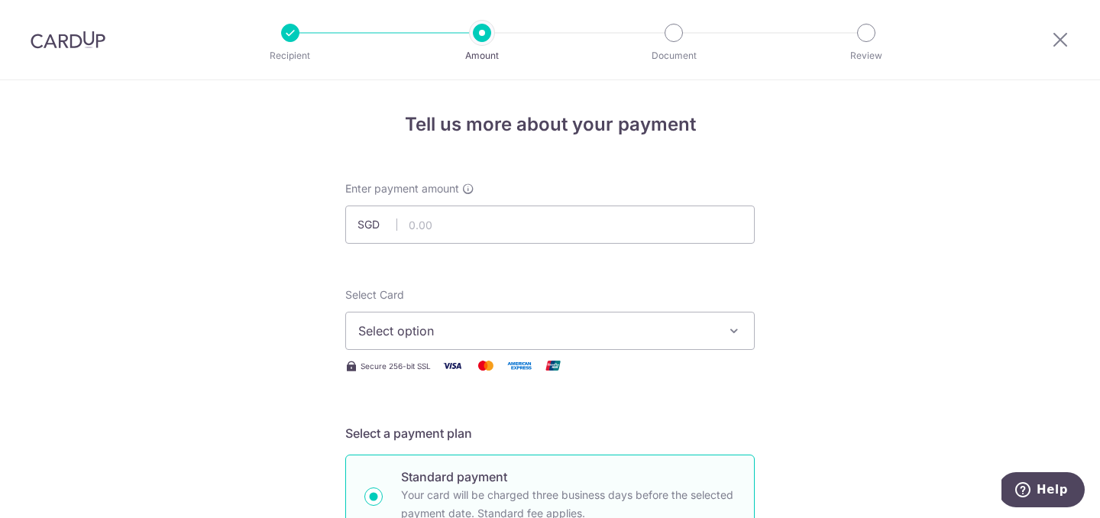
click at [50, 37] on img at bounding box center [68, 40] width 75 height 18
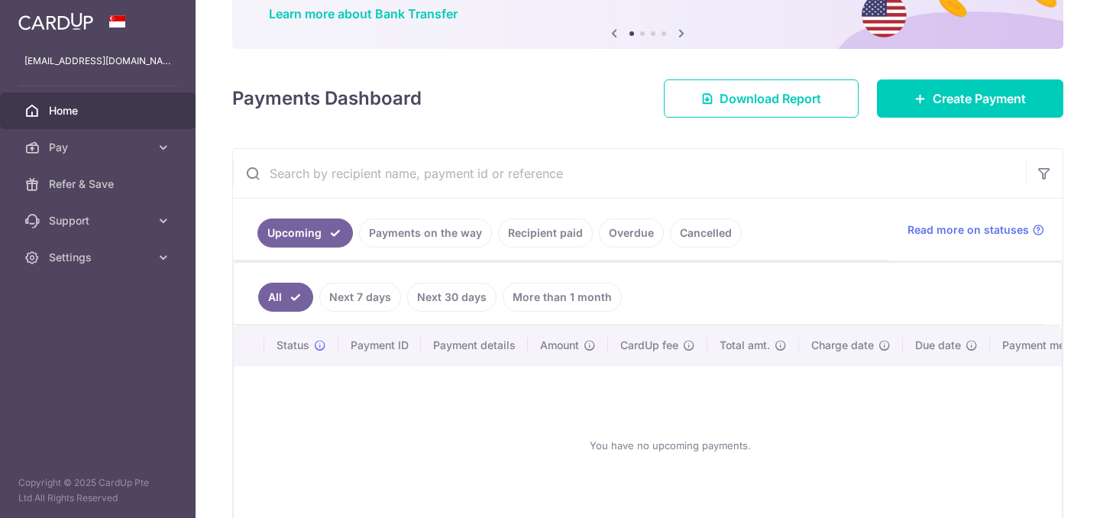
scroll to position [210, 0]
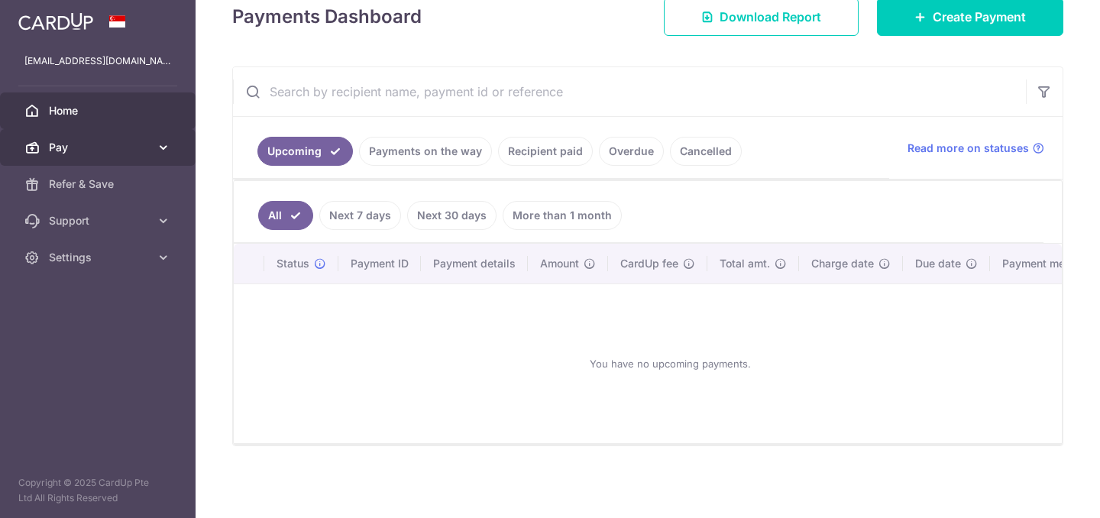
click at [72, 142] on span "Pay" at bounding box center [99, 147] width 101 height 15
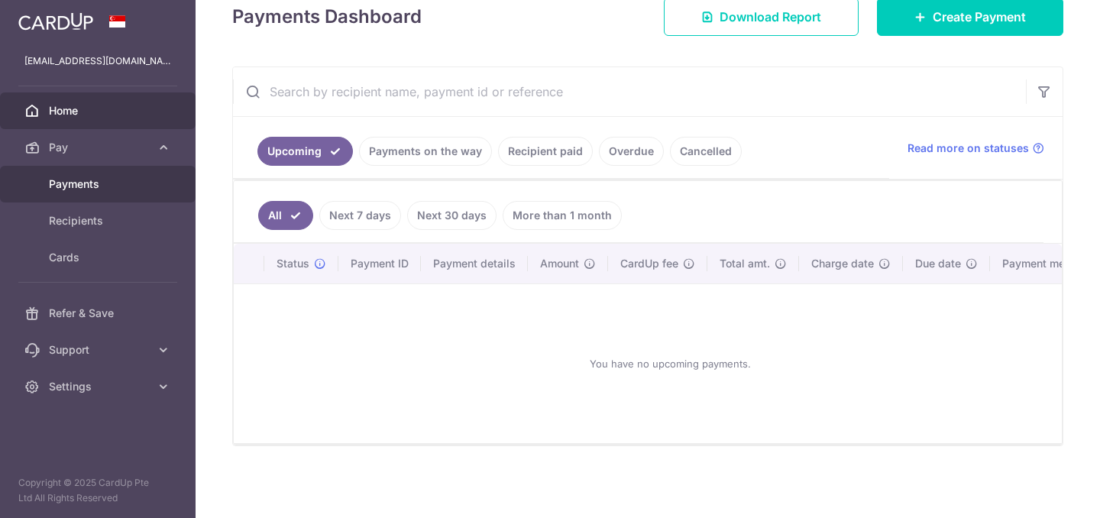
click at [121, 189] on span "Payments" at bounding box center [99, 183] width 101 height 15
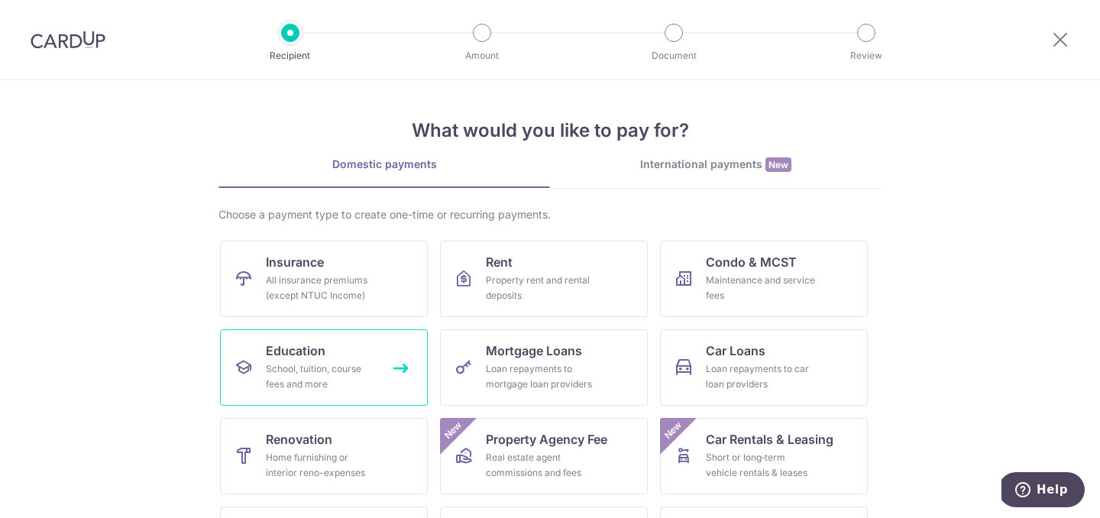
scroll to position [90, 0]
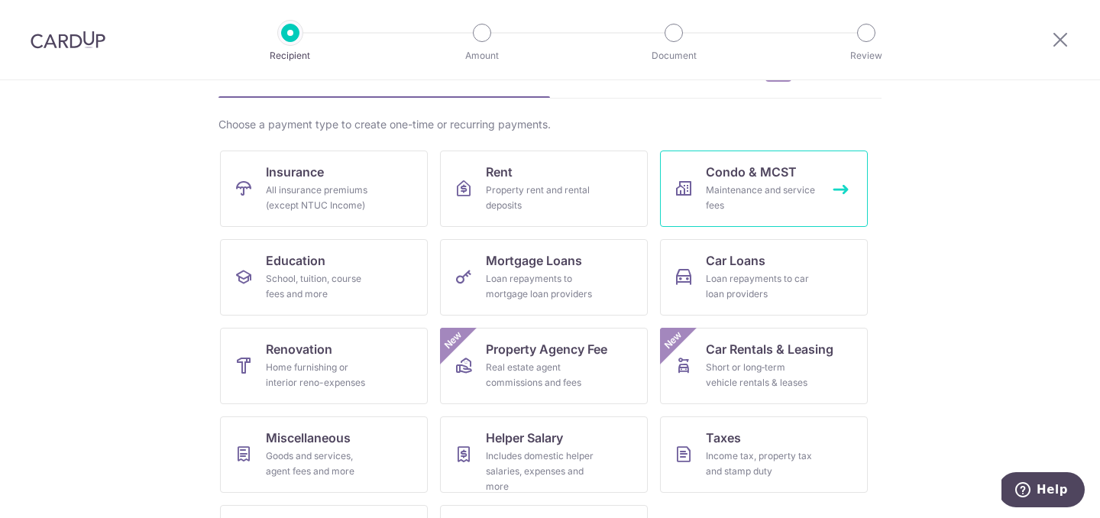
click at [786, 163] on span "Condo & MCST" at bounding box center [751, 172] width 91 height 18
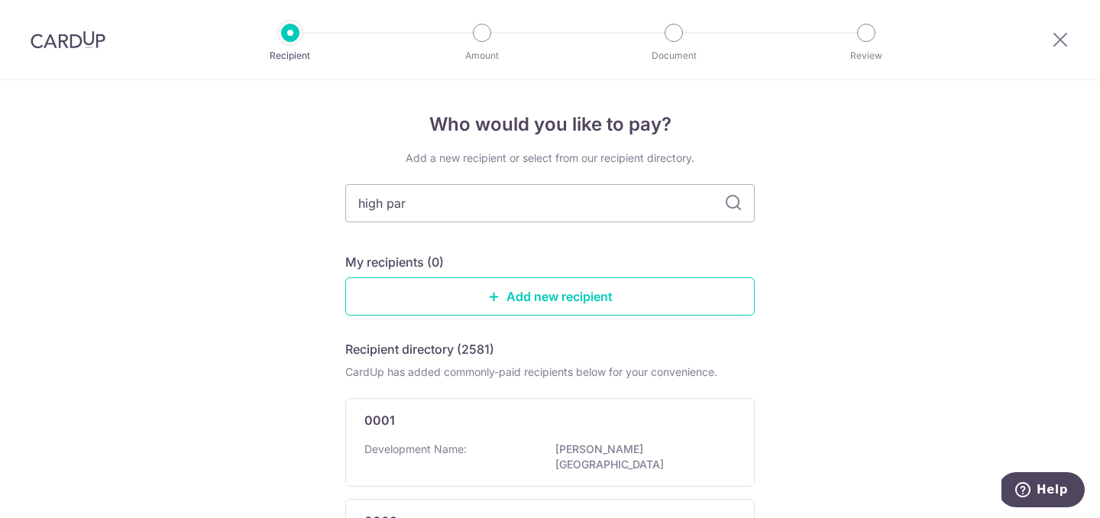
type input "high park"
click at [743, 204] on input "high park" at bounding box center [549, 203] width 409 height 38
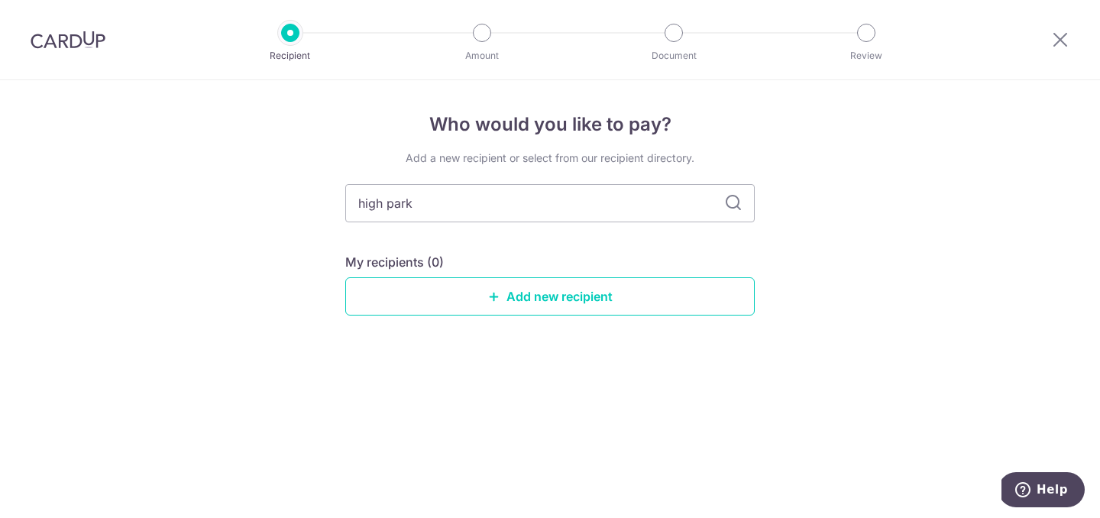
click at [726, 204] on icon at bounding box center [733, 203] width 18 height 18
click at [73, 43] on img at bounding box center [68, 40] width 75 height 18
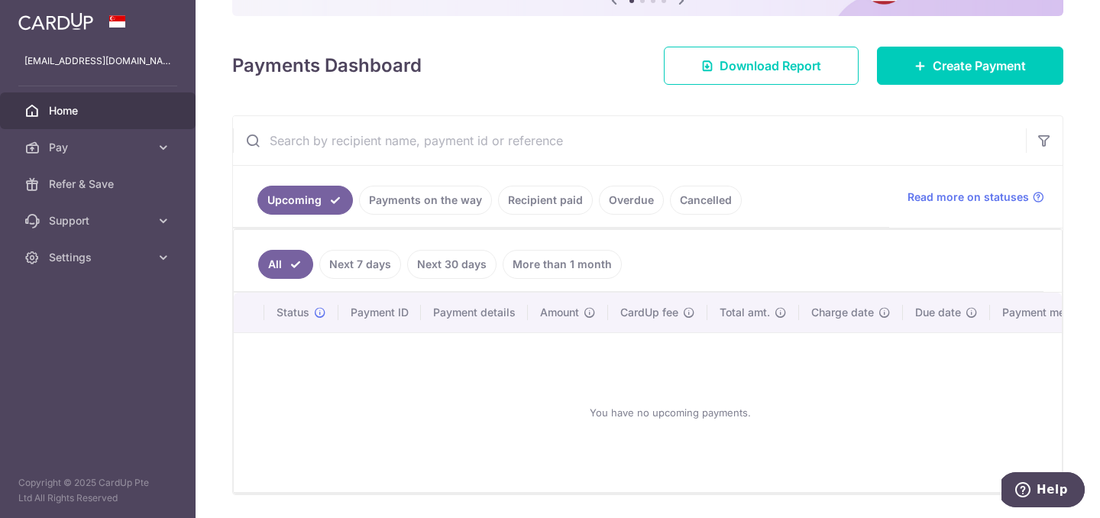
scroll to position [210, 0]
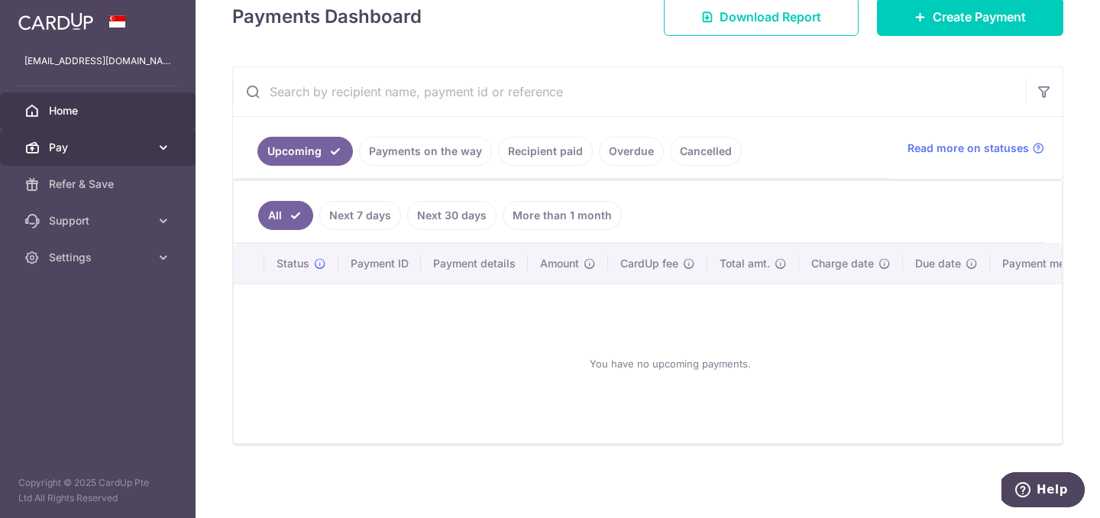
click at [87, 160] on link "Pay" at bounding box center [97, 147] width 195 height 37
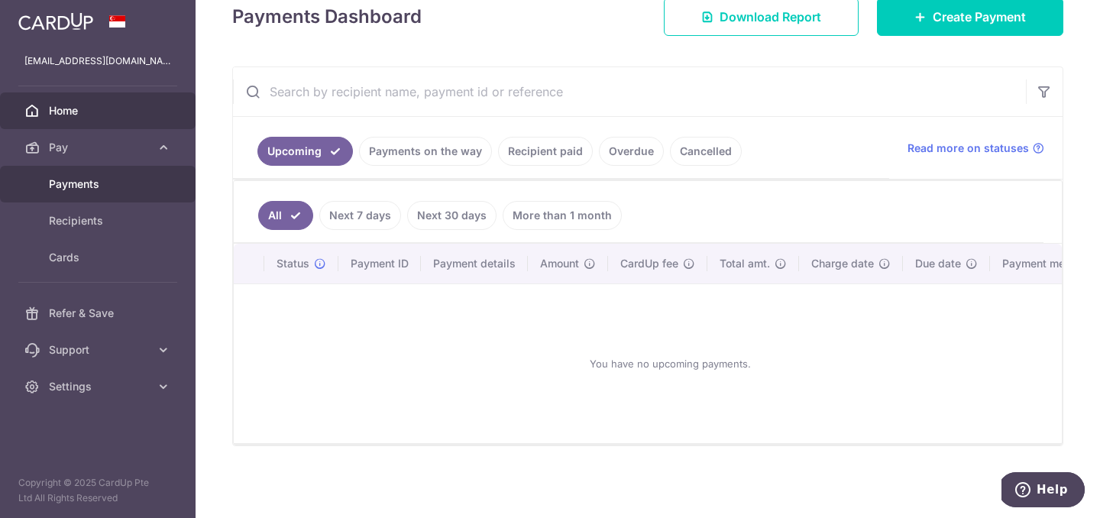
click at [111, 188] on span "Payments" at bounding box center [99, 183] width 101 height 15
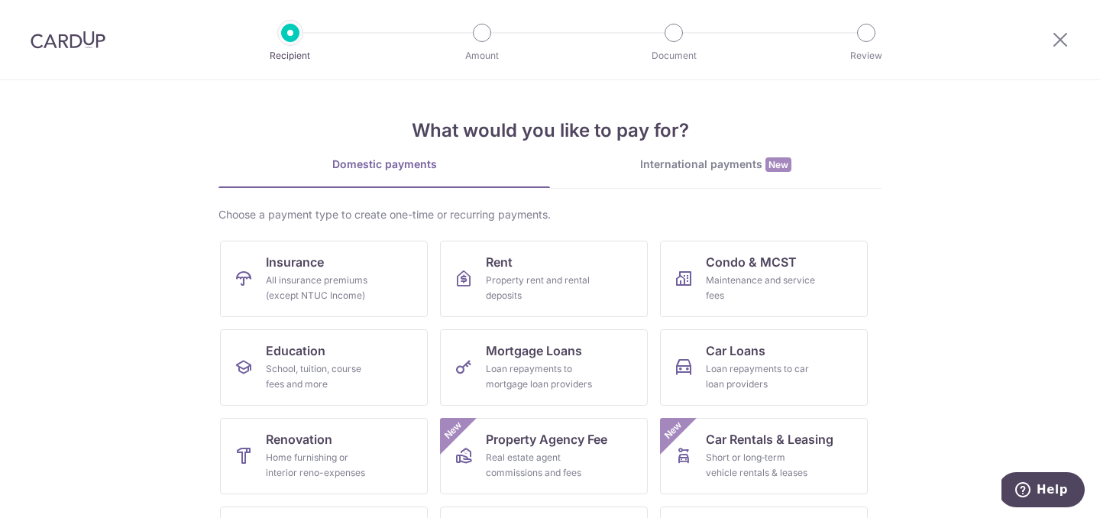
scroll to position [99, 0]
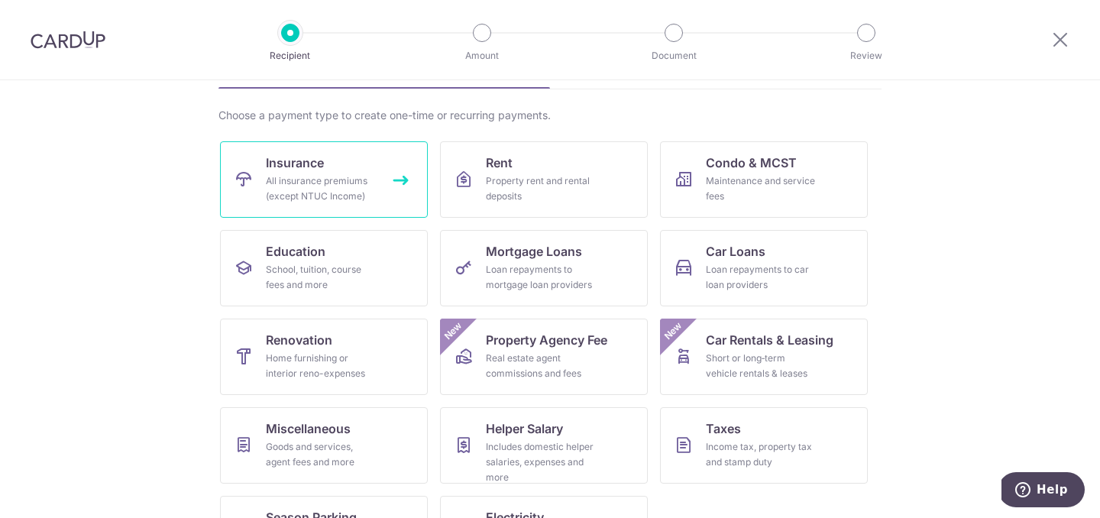
click at [348, 178] on div "All insurance premiums (except NTUC Income)" at bounding box center [321, 188] width 110 height 31
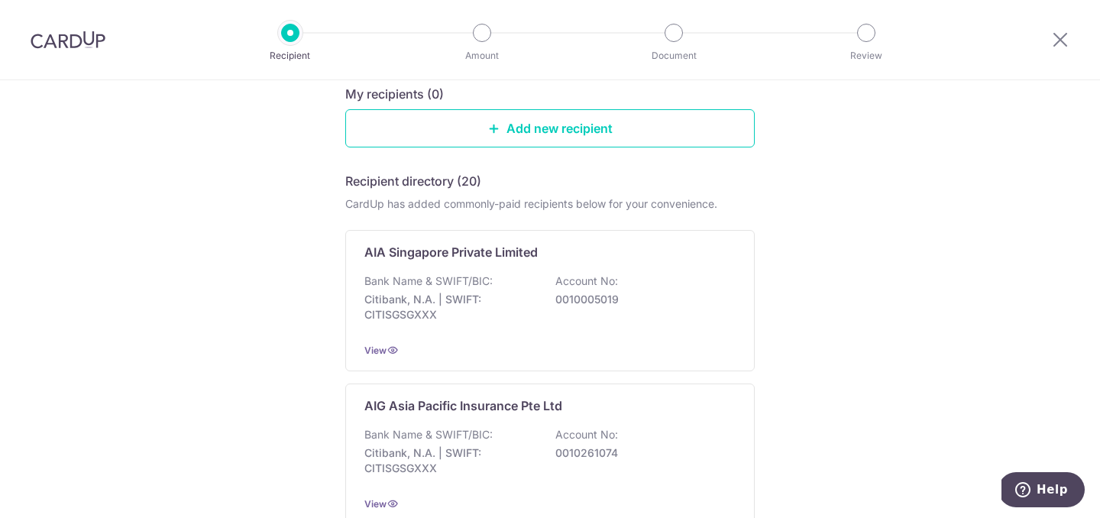
scroll to position [40, 0]
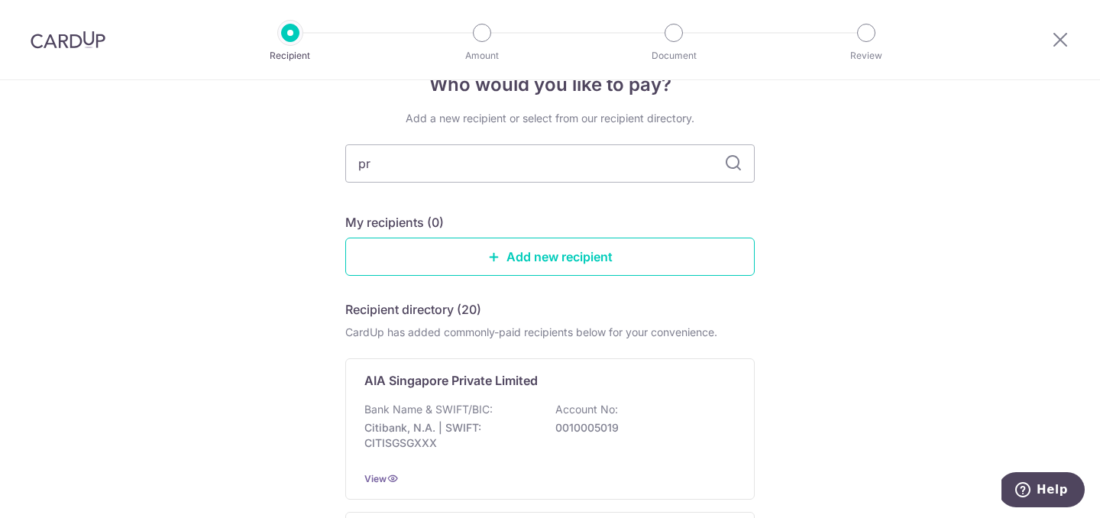
type input "pru"
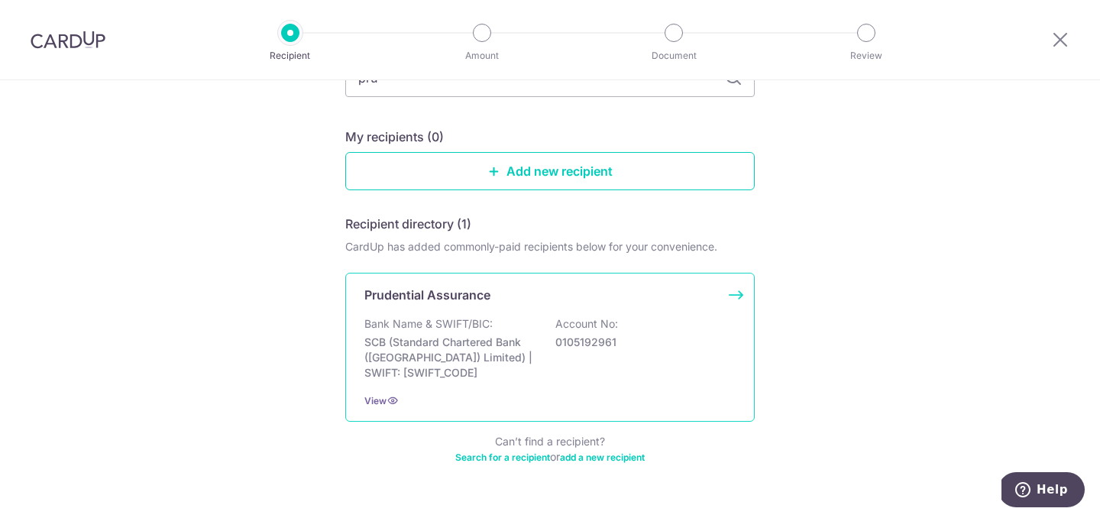
scroll to position [131, 0]
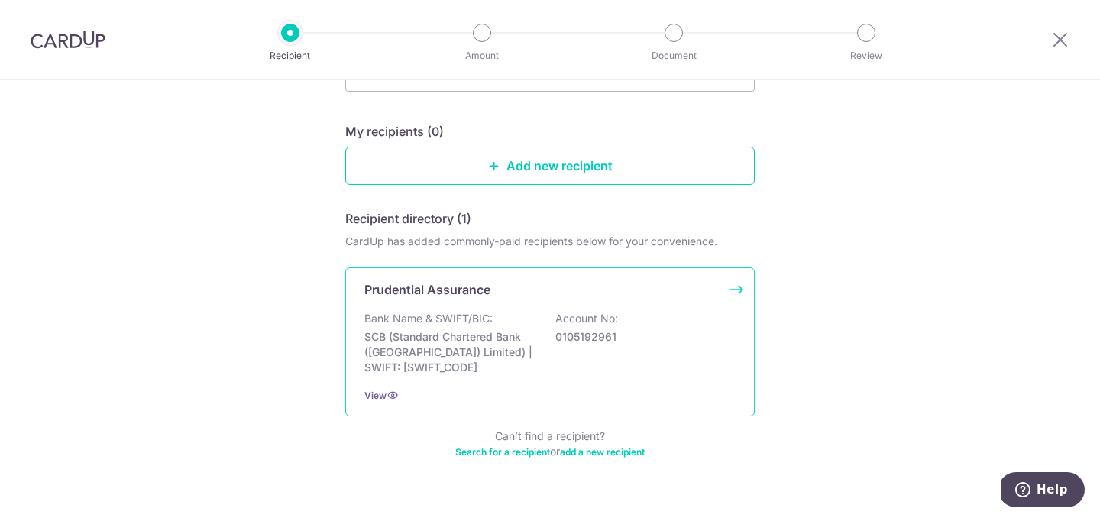
click at [538, 357] on div "Bank Name & SWIFT/BIC: SCB (Standard Chartered Bank (Singapore) Limited) | SWIF…" at bounding box center [549, 343] width 371 height 64
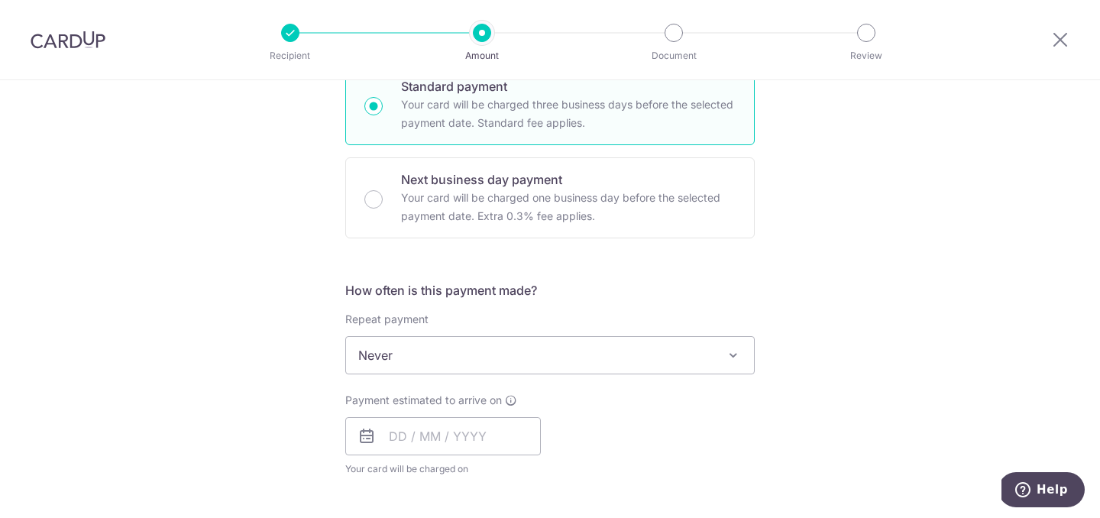
scroll to position [389, 0]
click at [472, 376] on div "How often is this payment made? Repeat payment Never Every week Every month Eve…" at bounding box center [549, 386] width 409 height 208
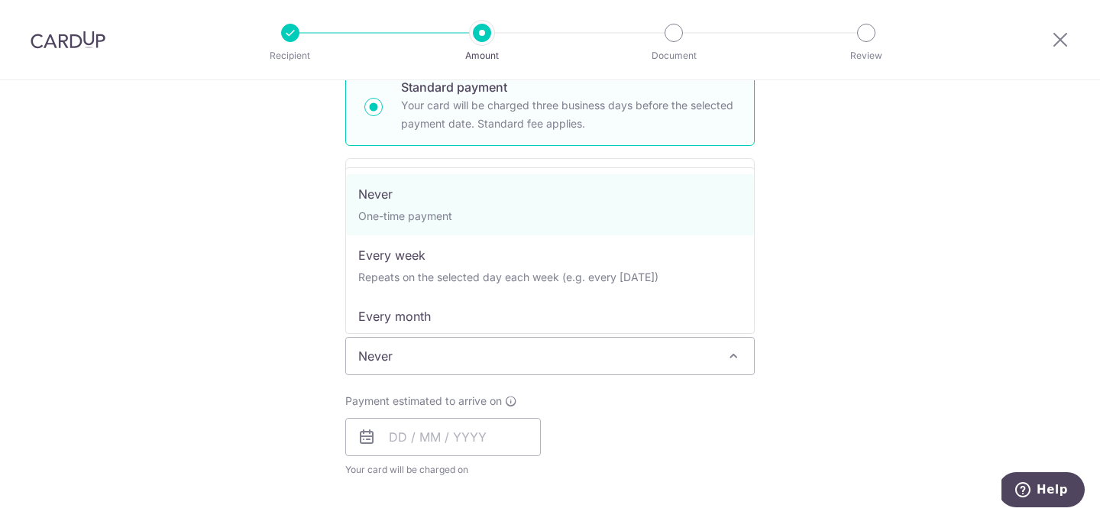
click at [475, 371] on span "Never" at bounding box center [550, 356] width 408 height 37
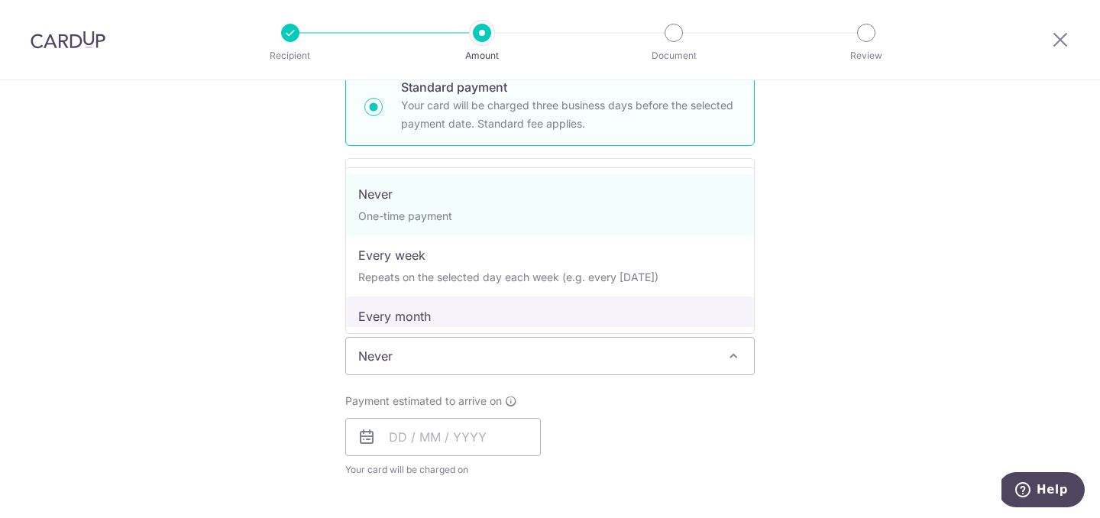
select select "3"
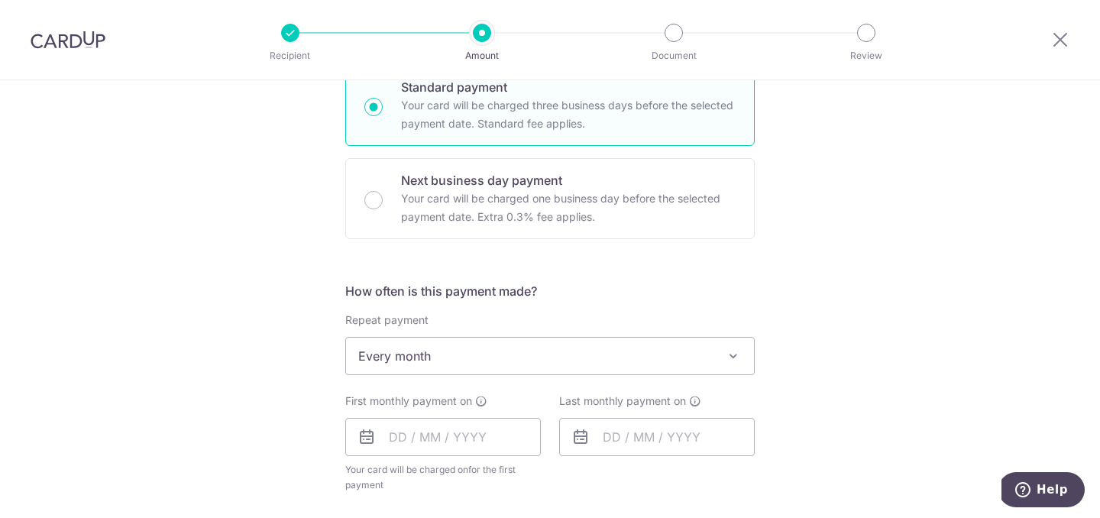
click at [471, 351] on span "Every month" at bounding box center [550, 356] width 408 height 37
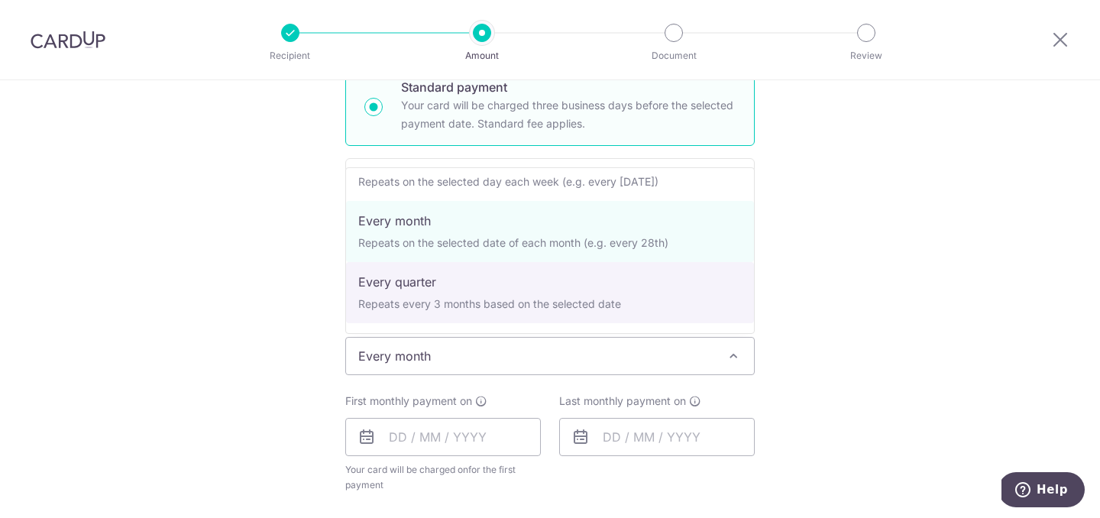
scroll to position [159, 0]
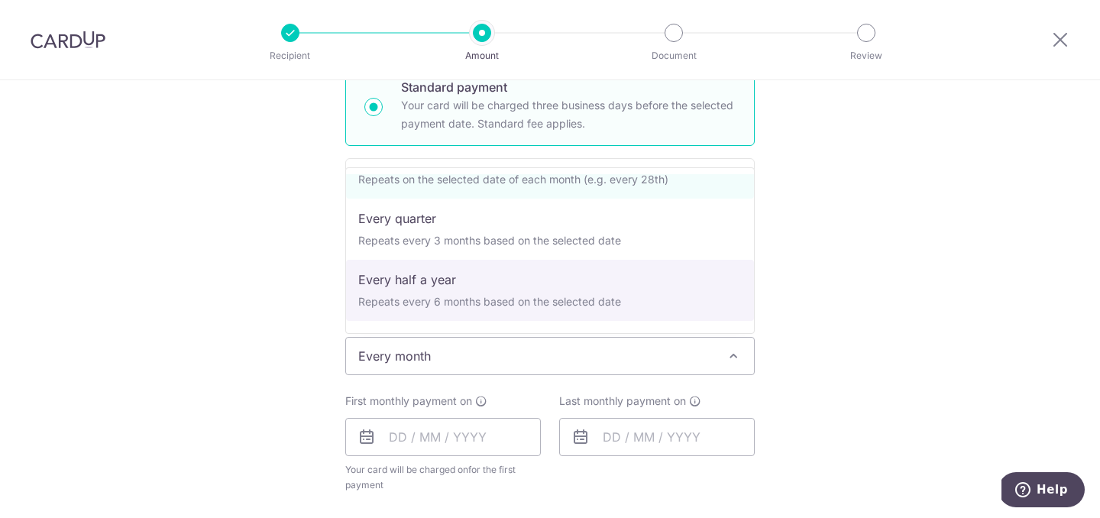
click at [312, 297] on div "Tell us more about your payment Enter payment amount SGD Select Card Select opt…" at bounding box center [550, 389] width 1100 height 1397
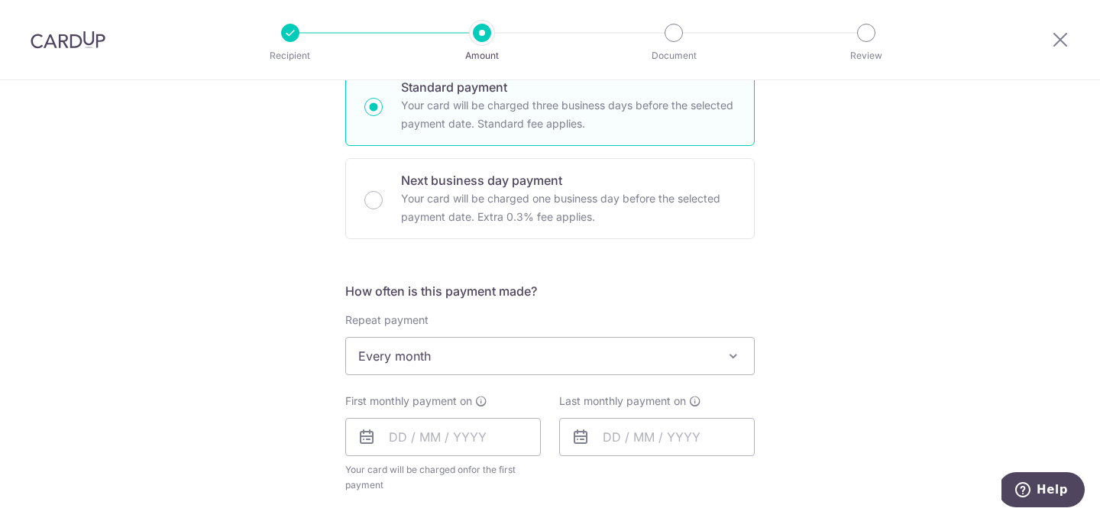
scroll to position [527, 0]
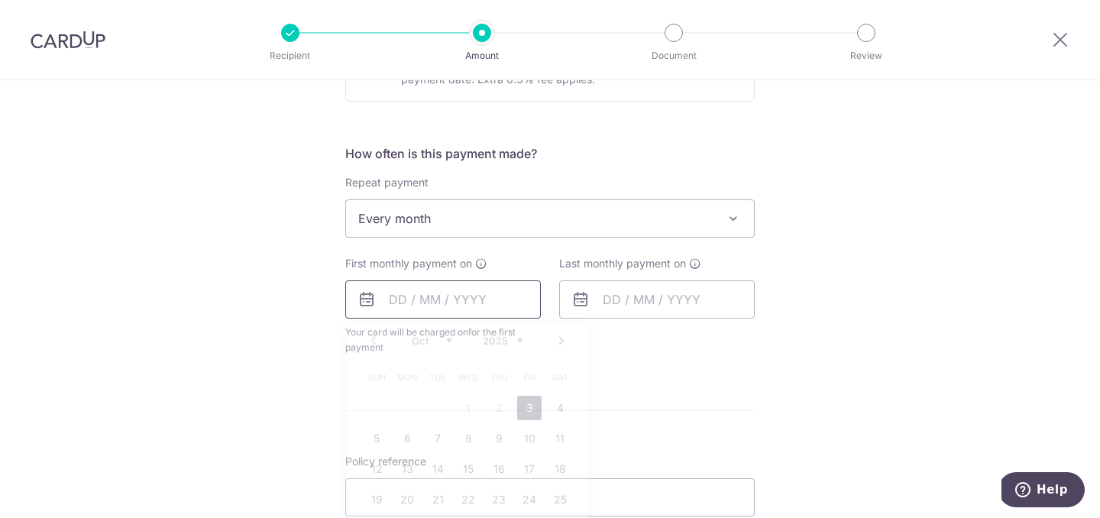
click at [440, 289] on input "text" at bounding box center [442, 299] width 195 height 38
click at [563, 348] on link "Next" at bounding box center [561, 340] width 18 height 18
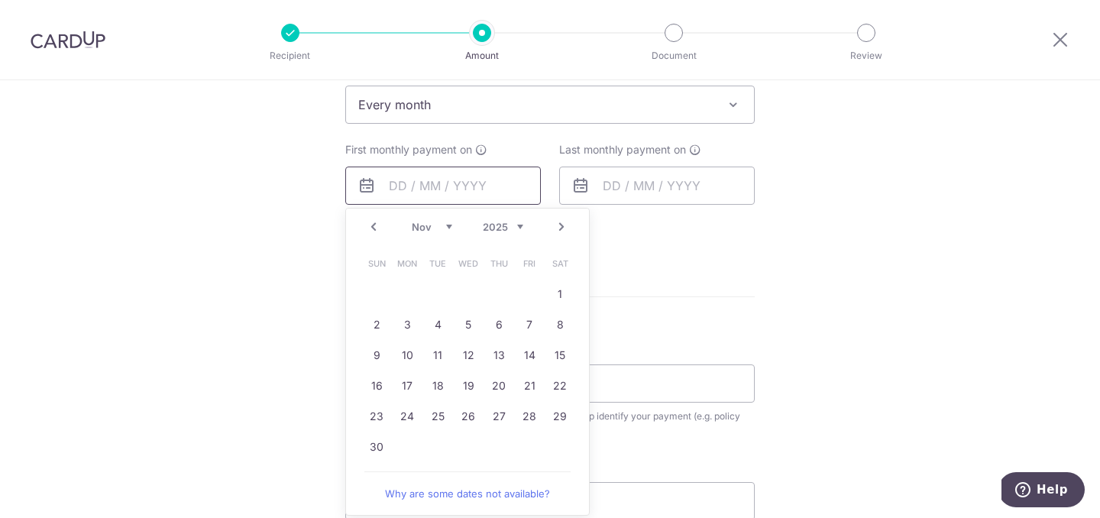
scroll to position [666, 0]
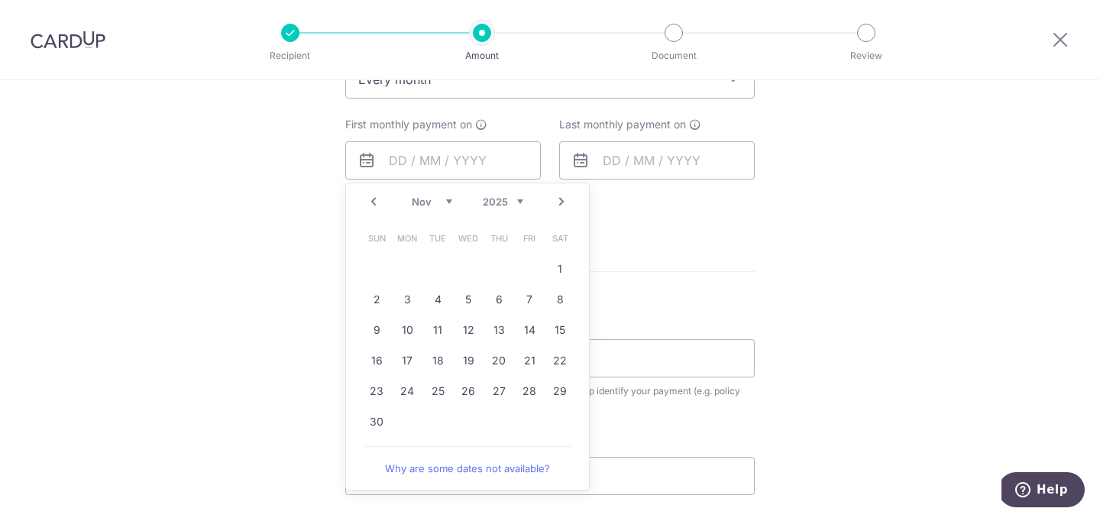
click at [376, 195] on link "Prev" at bounding box center [373, 201] width 18 height 18
click at [527, 273] on link "3" at bounding box center [529, 269] width 24 height 24
type input "[DATE]"
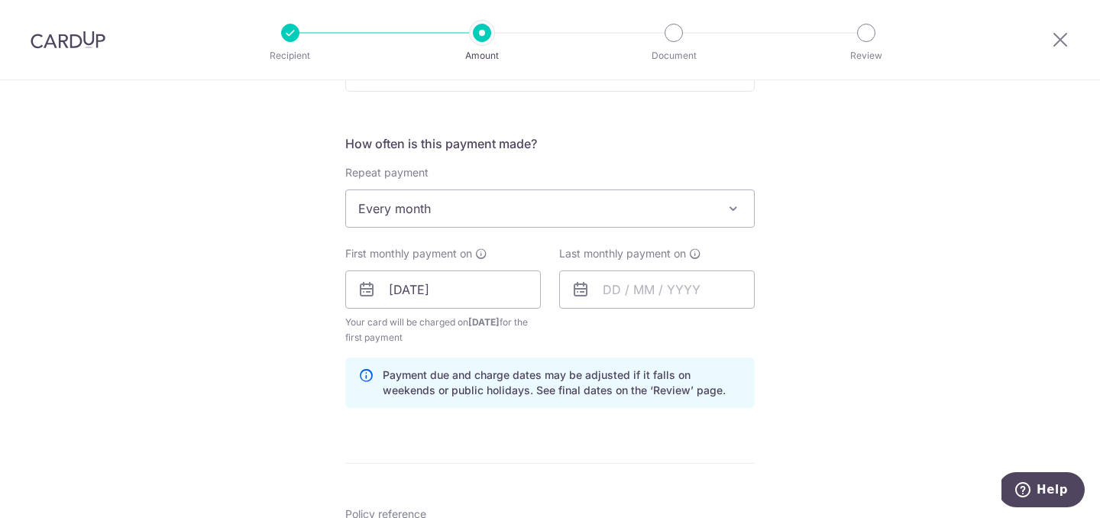
scroll to position [522, 0]
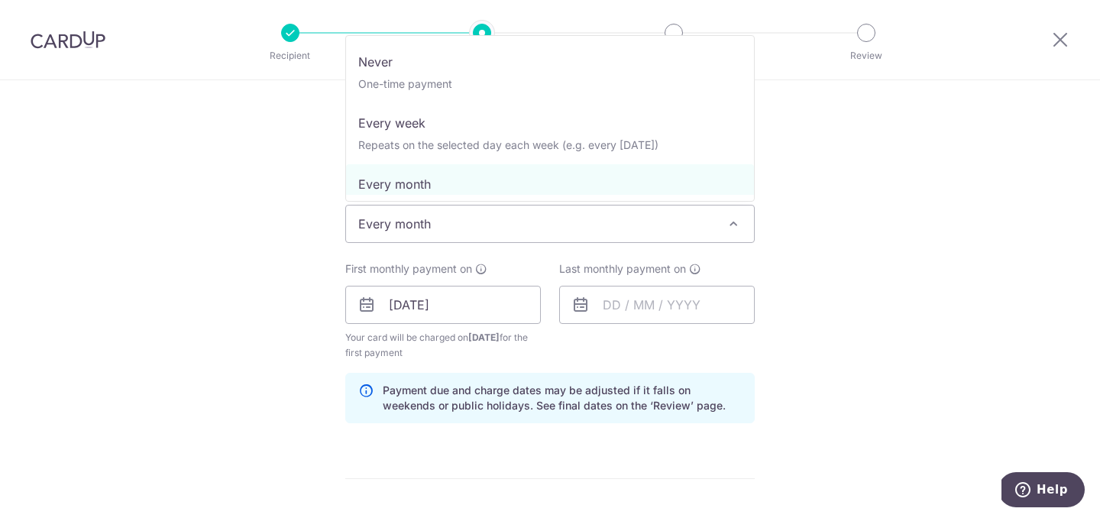
click at [562, 219] on span "Every month" at bounding box center [550, 223] width 408 height 37
click at [296, 264] on div "Tell us more about your payment Enter payment amount SGD Select Card Select opt…" at bounding box center [550, 288] width 1100 height 1459
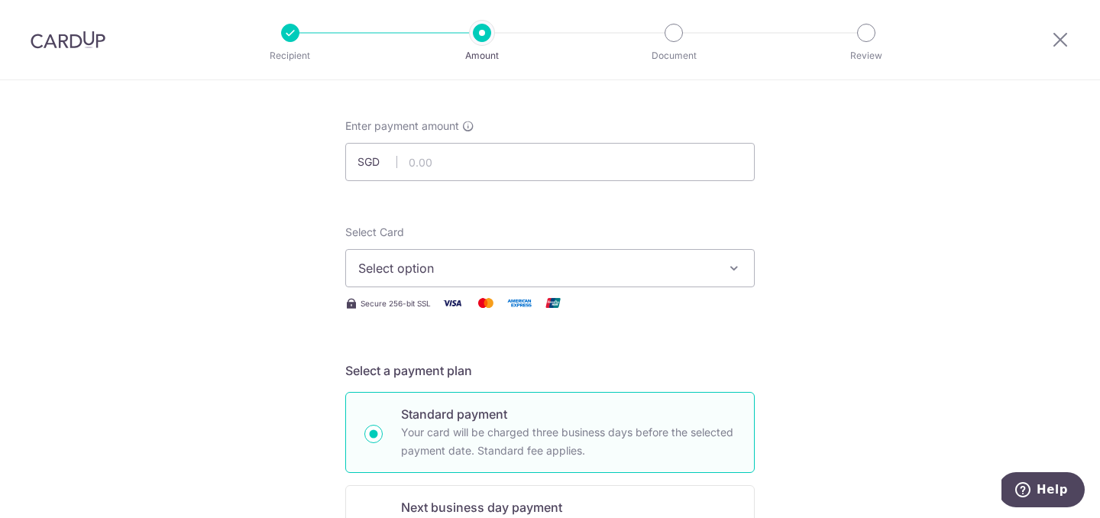
scroll to position [0, 0]
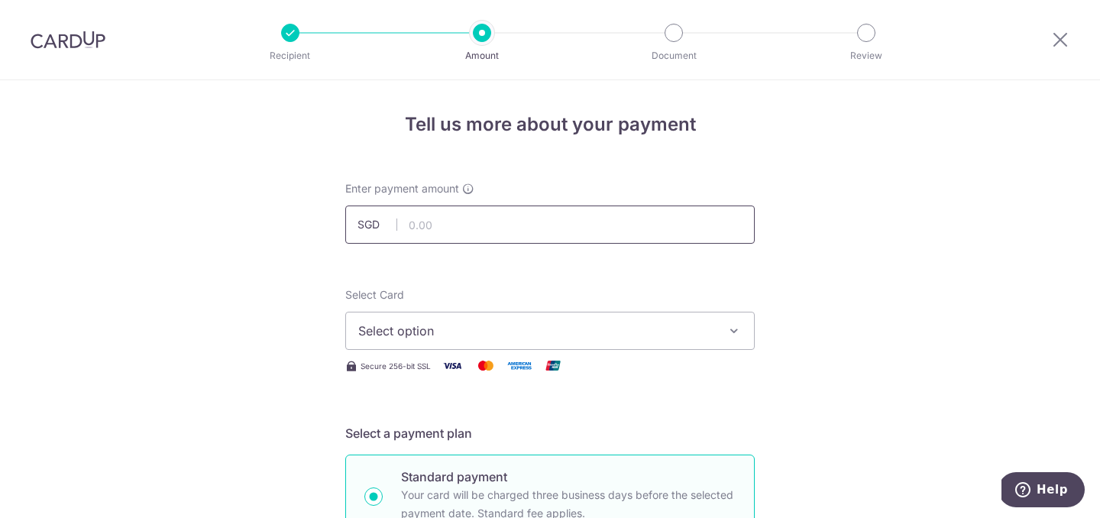
click at [469, 218] on input "text" at bounding box center [549, 224] width 409 height 38
type input "2"
type input "300.00"
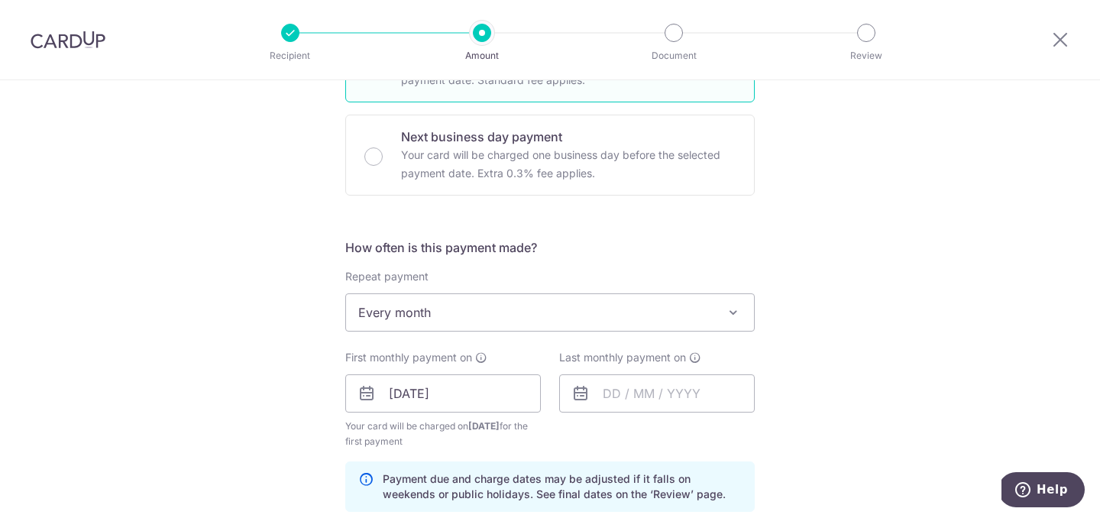
scroll to position [429, 0]
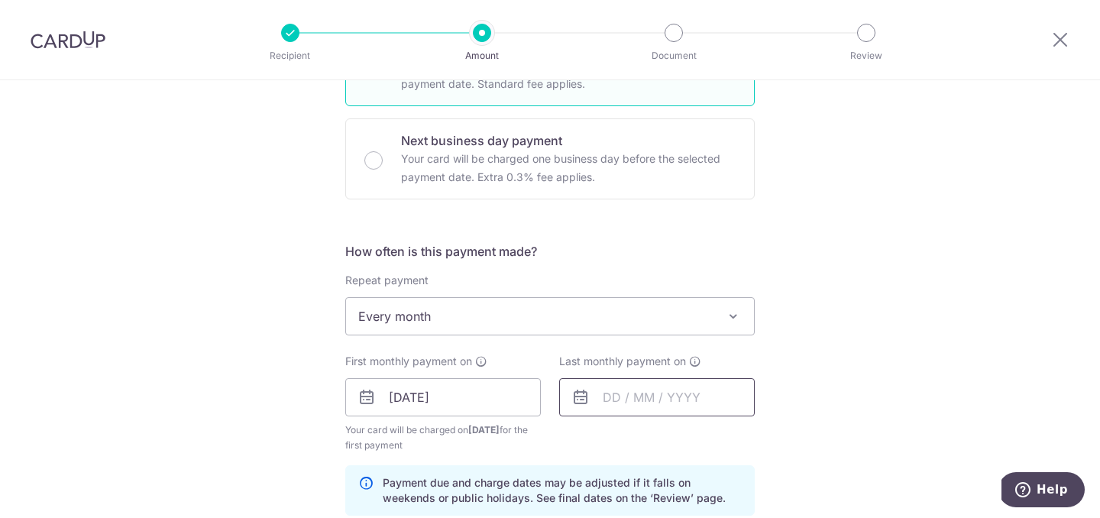
click at [627, 400] on input "text" at bounding box center [656, 397] width 195 height 38
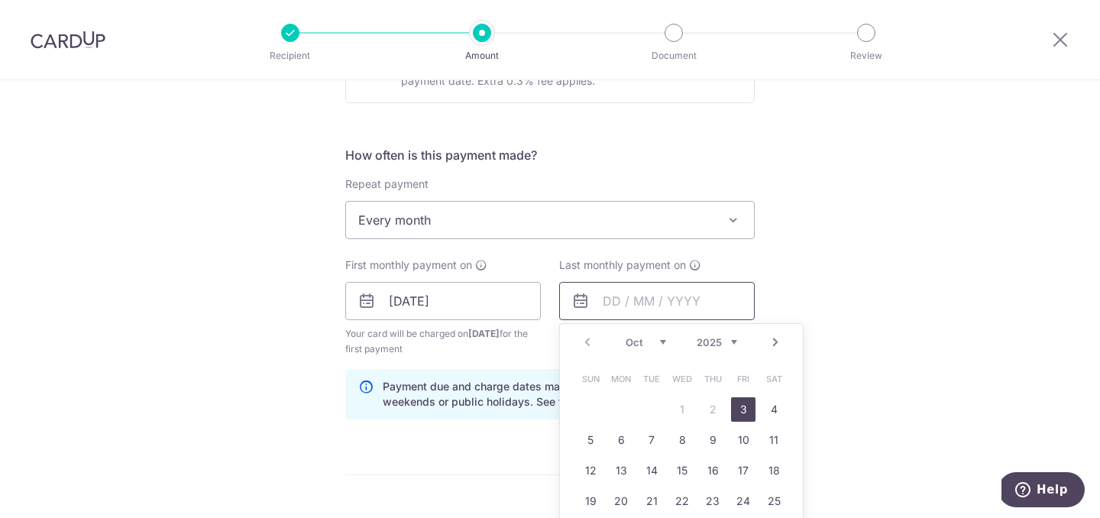
scroll to position [525, 0]
click at [773, 336] on link "Next" at bounding box center [775, 343] width 18 height 18
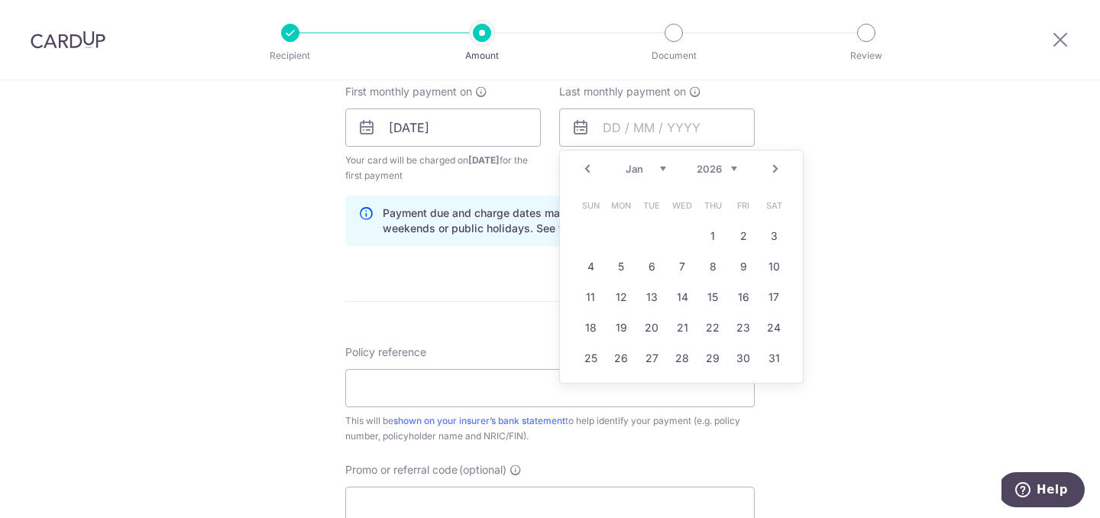
click at [589, 176] on link "Prev" at bounding box center [587, 169] width 18 height 18
click at [680, 361] on link "31" at bounding box center [682, 358] width 24 height 24
type input "[DATE]"
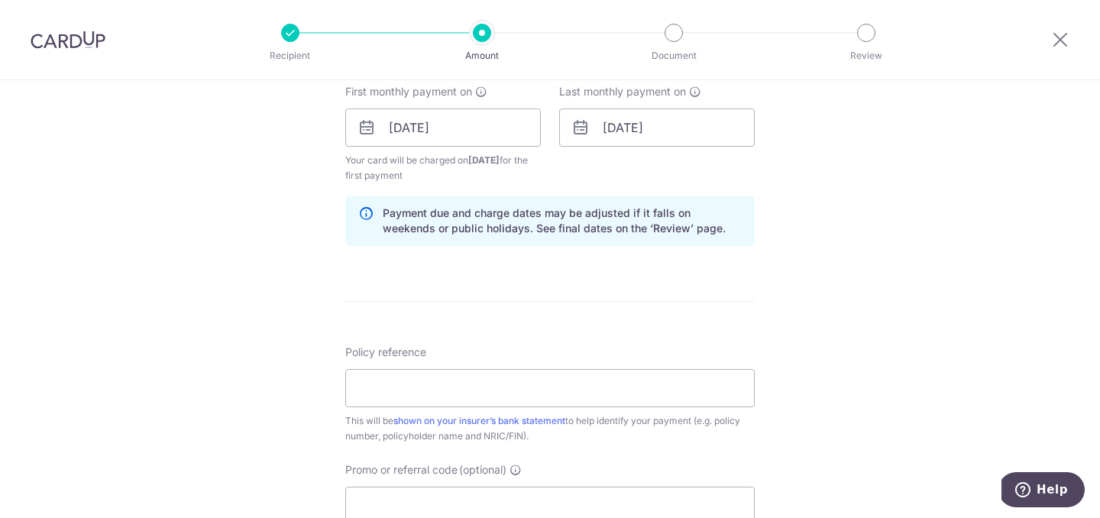
click at [867, 211] on div "Tell us more about your payment Enter payment amount SGD 300.00 300.00 Select C…" at bounding box center [550, 110] width 1100 height 1459
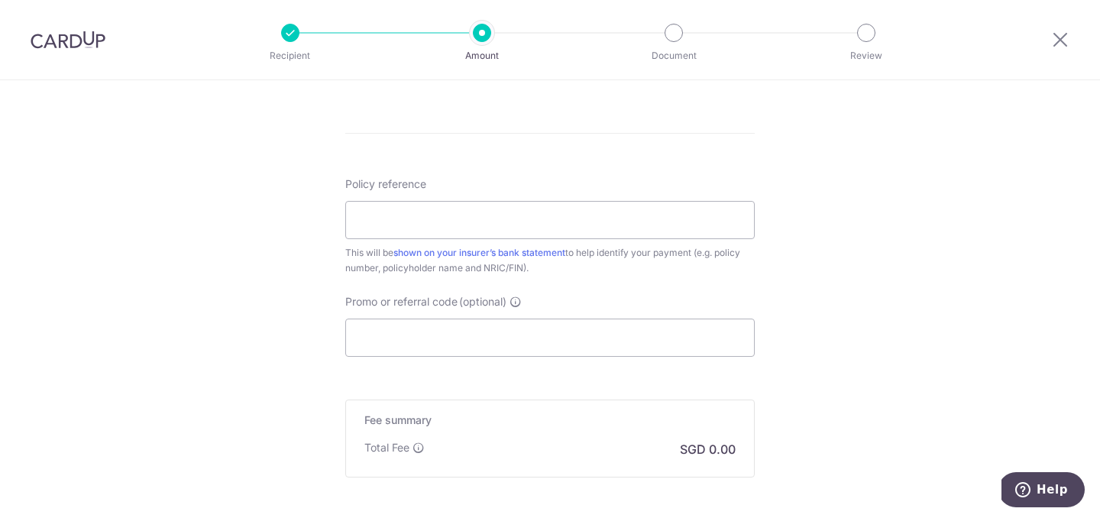
scroll to position [880, 0]
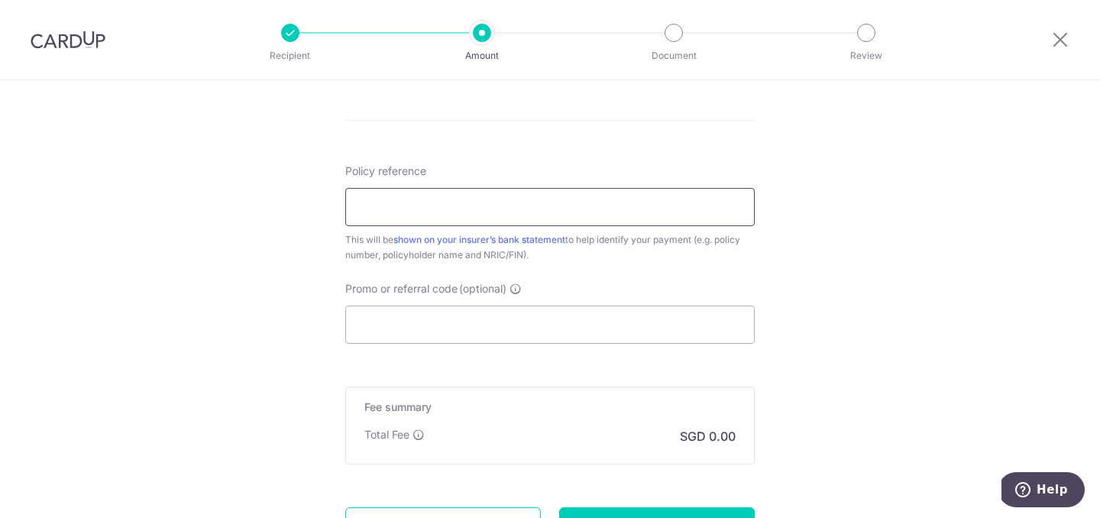
click at [487, 196] on input "Policy reference" at bounding box center [549, 207] width 409 height 38
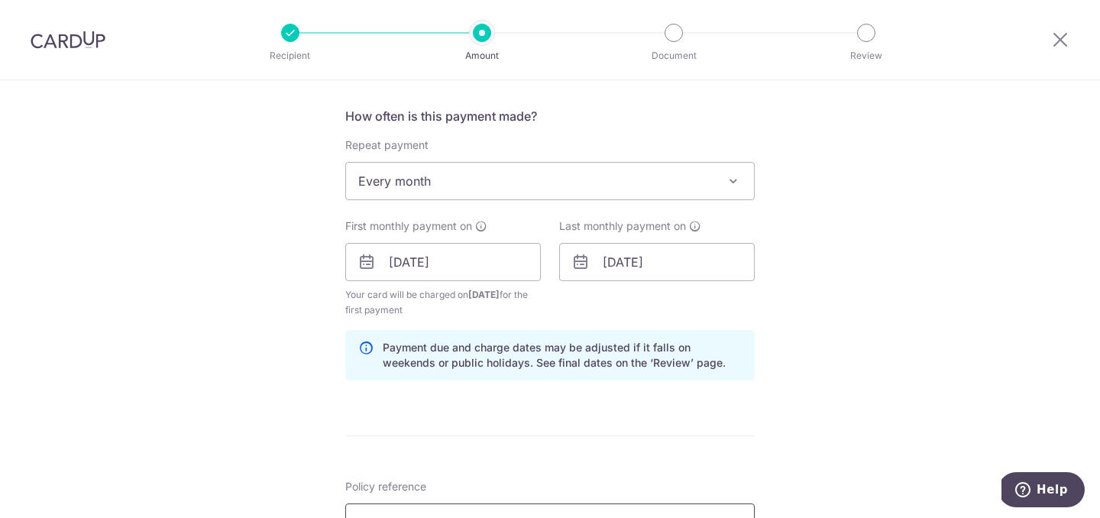
scroll to position [1022, 0]
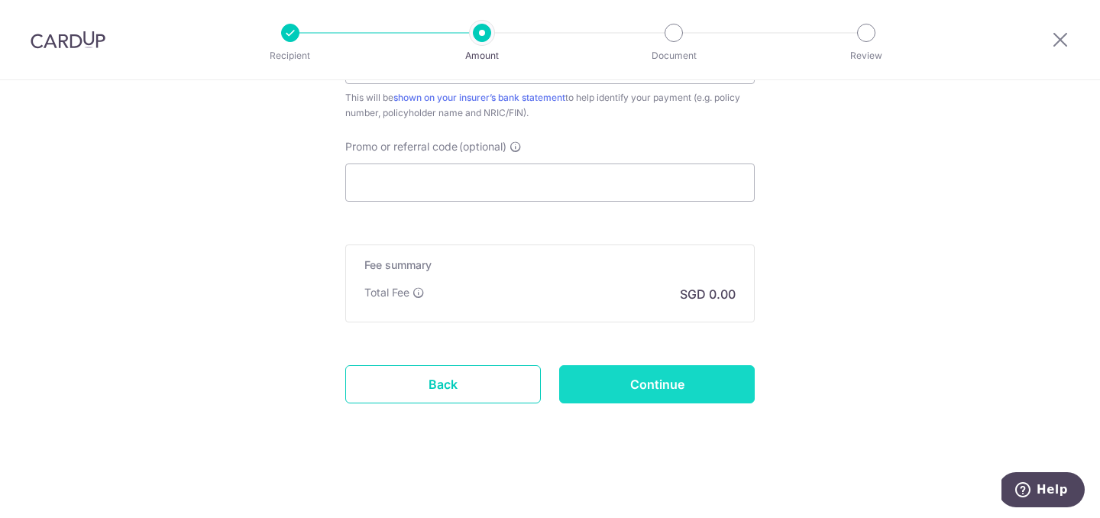
click at [602, 394] on input "Continue" at bounding box center [656, 384] width 195 height 38
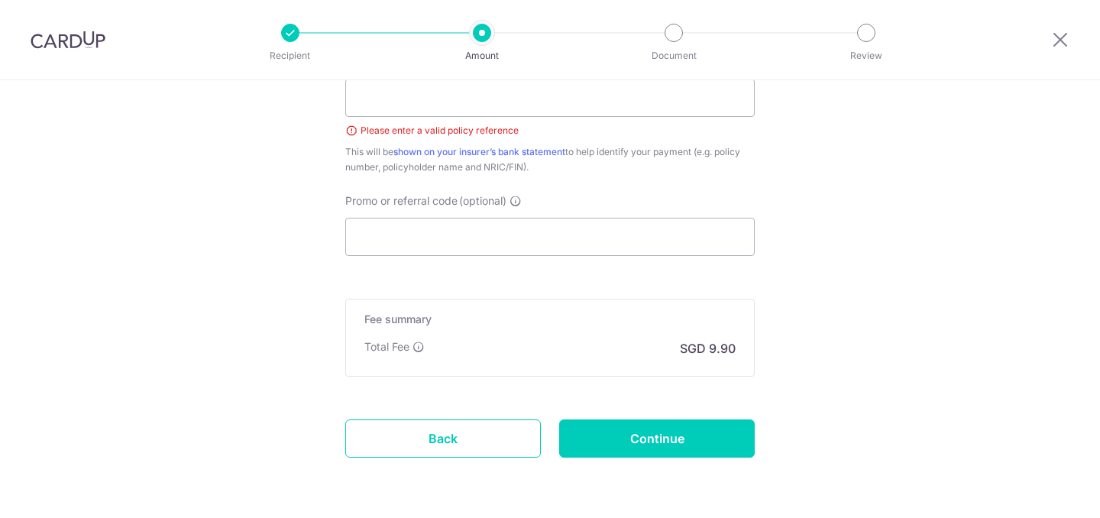
scroll to position [981, 0]
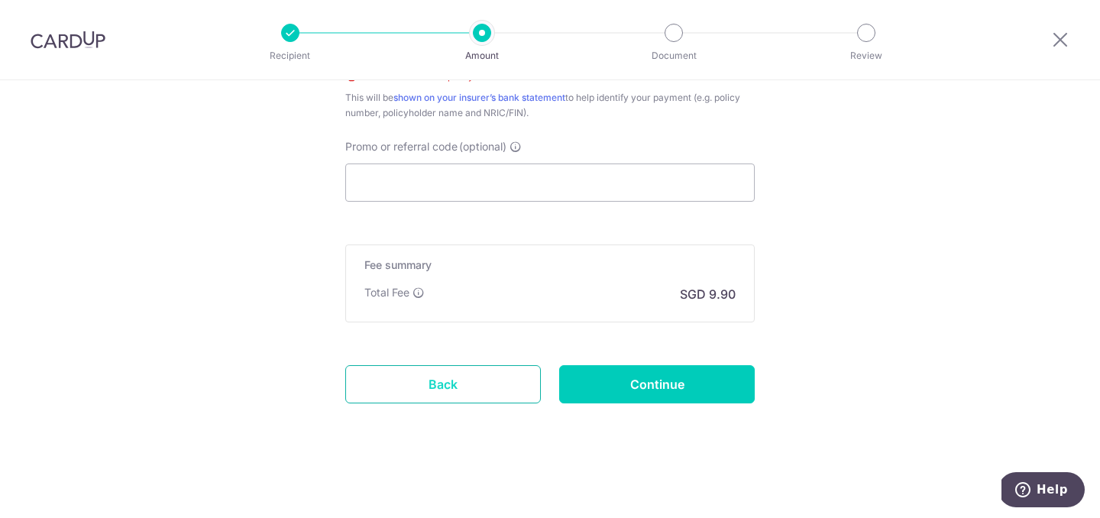
click at [433, 374] on link "Back" at bounding box center [442, 384] width 195 height 38
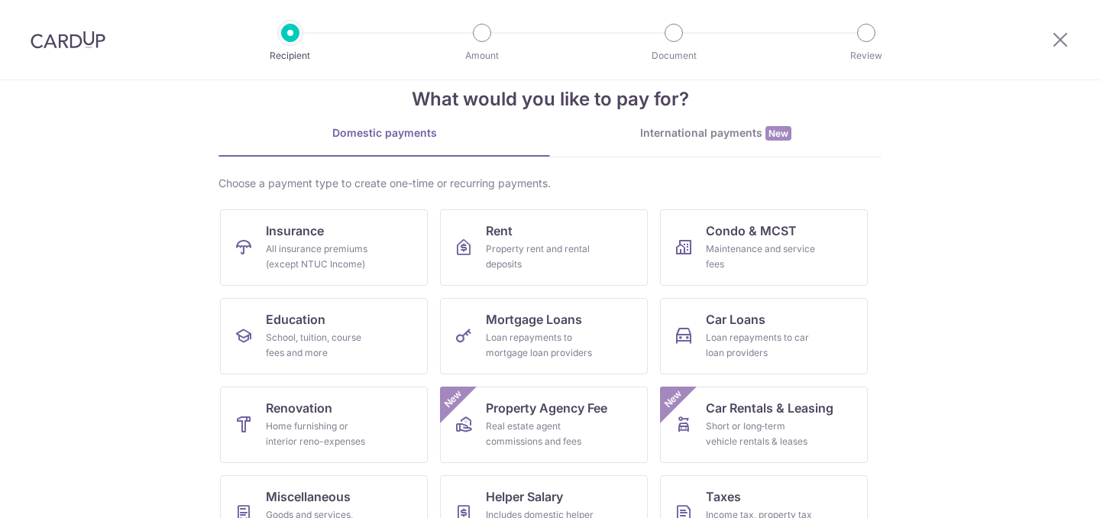
scroll to position [47, 0]
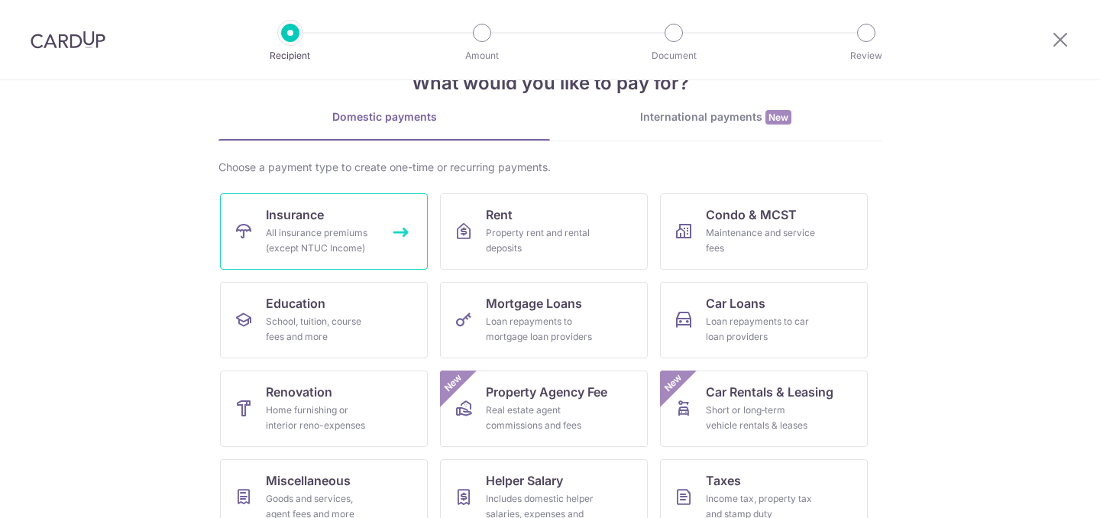
click at [368, 254] on div "All insurance premiums (except NTUC Income)" at bounding box center [321, 240] width 110 height 31
